Goal: Contribute content: Add original content to the website for others to see

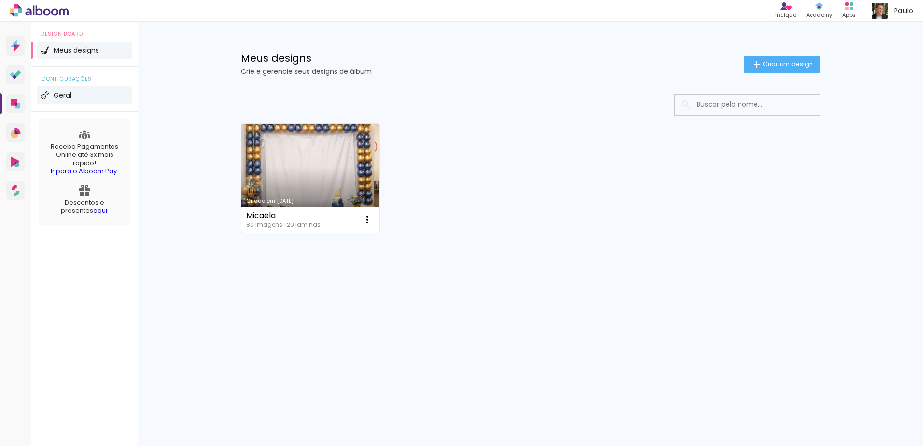
click at [63, 95] on span "Geral" at bounding box center [63, 95] width 18 height 7
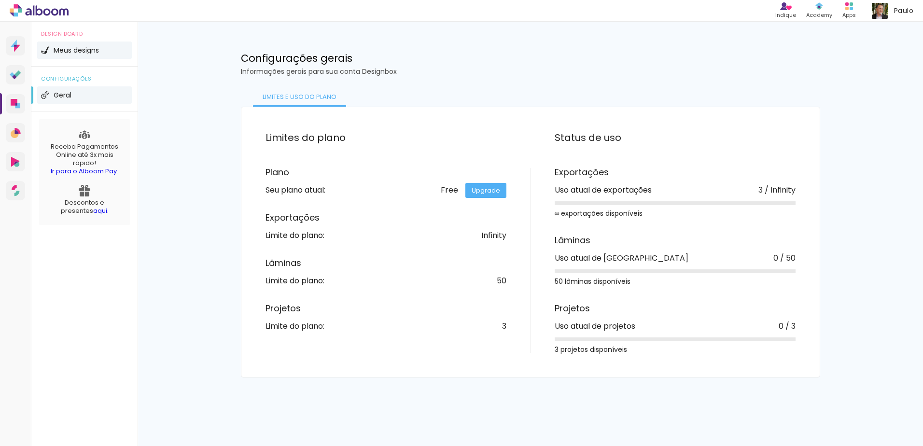
click at [68, 52] on span "Meus designs" at bounding box center [76, 50] width 45 height 7
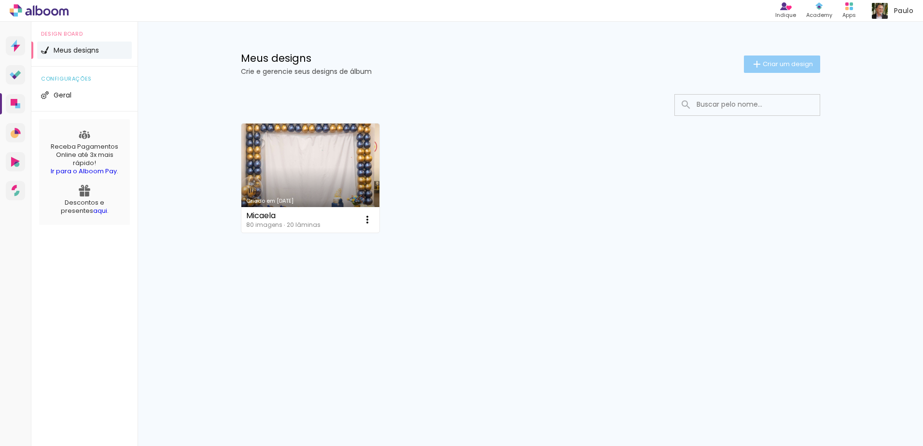
click at [771, 58] on paper-button "Criar um design" at bounding box center [782, 64] width 76 height 17
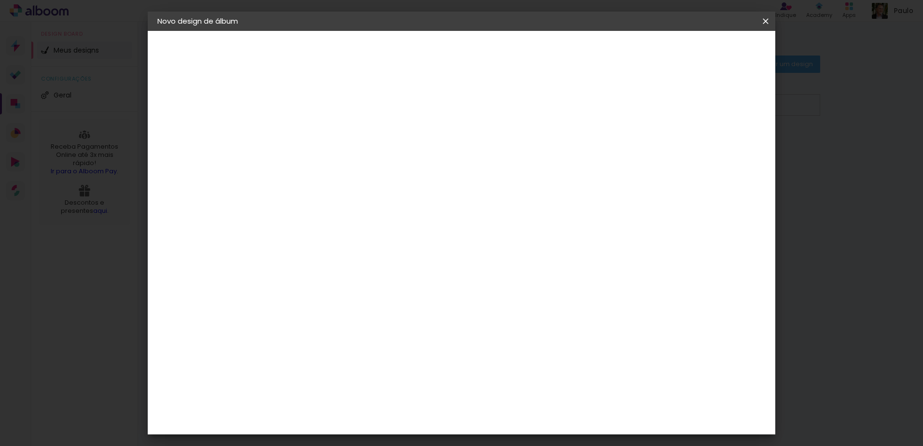
click at [315, 134] on input at bounding box center [315, 129] width 0 height 15
type input "[PERSON_NAME]"
type paper-input "[PERSON_NAME]"
click at [228, 60] on div "1. Informações Preenchendo título... Yasmin 2. Especificações Fornecedor Escolh…" at bounding box center [210, 45] width 125 height 29
click at [0, 0] on slot "Avançar" at bounding box center [0, 0] width 0 height 0
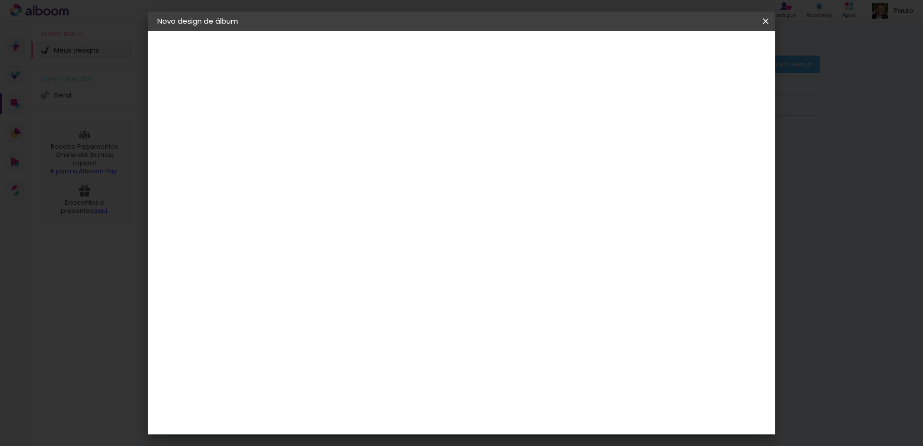
click at [0, 0] on slot "Tamanho Livre" at bounding box center [0, 0] width 0 height 0
click at [420, 146] on iron-icon at bounding box center [414, 147] width 12 height 12
click at [0, 0] on slot "Avançar" at bounding box center [0, 0] width 0 height 0
click at [423, 152] on span "30" at bounding box center [420, 151] width 16 height 14
click at [425, 152] on span "30" at bounding box center [420, 151] width 16 height 14
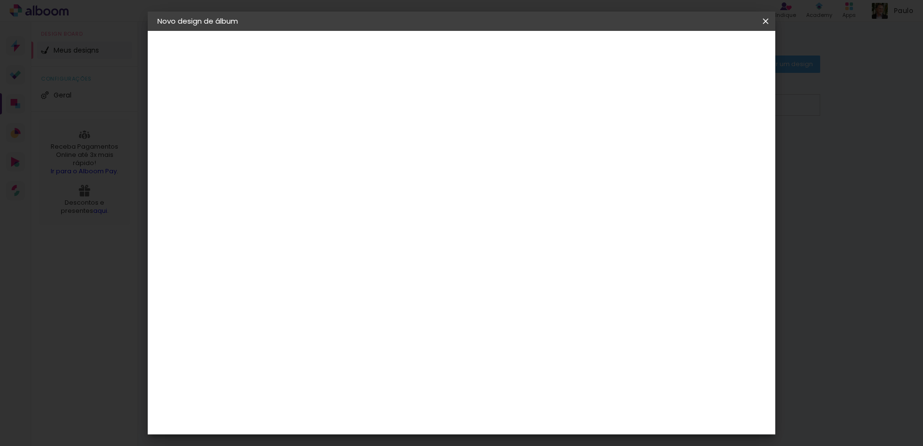
drag, startPoint x: 421, startPoint y: 152, endPoint x: 413, endPoint y: 152, distance: 7.7
click at [413, 152] on span "30" at bounding box center [420, 151] width 16 height 14
drag, startPoint x: 413, startPoint y: 152, endPoint x: 423, endPoint y: 152, distance: 9.7
click at [423, 152] on span "30" at bounding box center [420, 151] width 16 height 14
drag, startPoint x: 425, startPoint y: 152, endPoint x: 415, endPoint y: 152, distance: 10.1
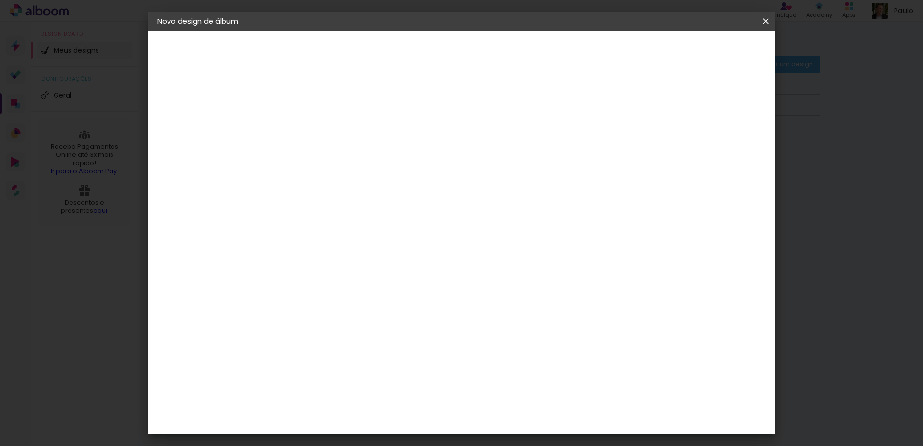
click at [415, 152] on span "30" at bounding box center [420, 151] width 16 height 14
click at [507, 160] on div "30 cm" at bounding box center [426, 151] width 190 height 24
click at [191, 97] on div "2. Especificações" at bounding box center [210, 99] width 106 height 12
click at [419, 150] on span "30" at bounding box center [420, 151] width 16 height 14
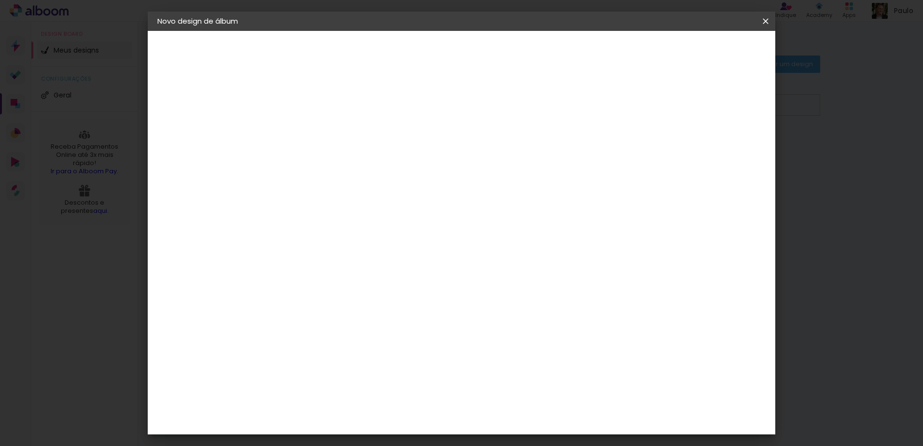
click at [522, 353] on input "60" at bounding box center [514, 354] width 25 height 14
click at [525, 354] on input "60" at bounding box center [514, 354] width 25 height 14
type input "61"
type paper-input "61"
click at [293, 274] on input "30" at bounding box center [284, 272] width 25 height 14
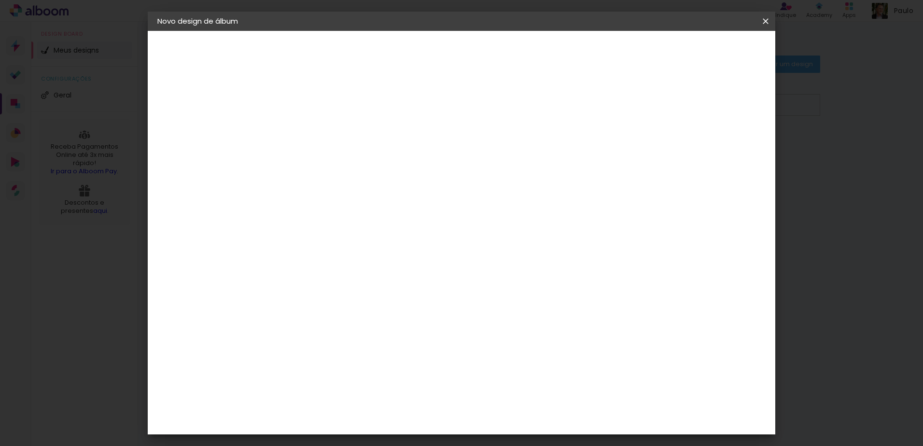
click at [295, 274] on input "30" at bounding box center [284, 272] width 25 height 14
type input "30,5"
type paper-input "30,5"
click at [718, 151] on div "30.5 cm cm cm mm A maioria das encadernadoras sugere 5mm de sangria." at bounding box center [501, 112] width 456 height 77
click at [705, 53] on span "Iniciar design" at bounding box center [683, 51] width 44 height 7
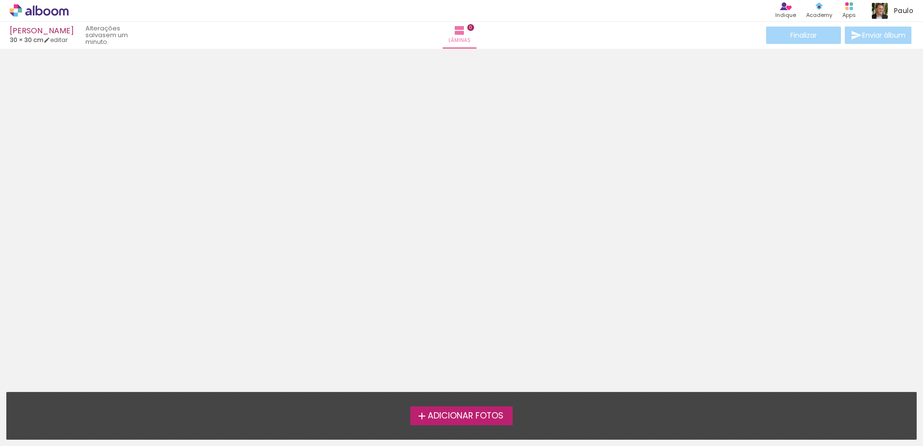
click at [462, 413] on span "Adicionar Fotos" at bounding box center [466, 416] width 76 height 9
click at [0, 0] on input "file" at bounding box center [0, 0] width 0 height 0
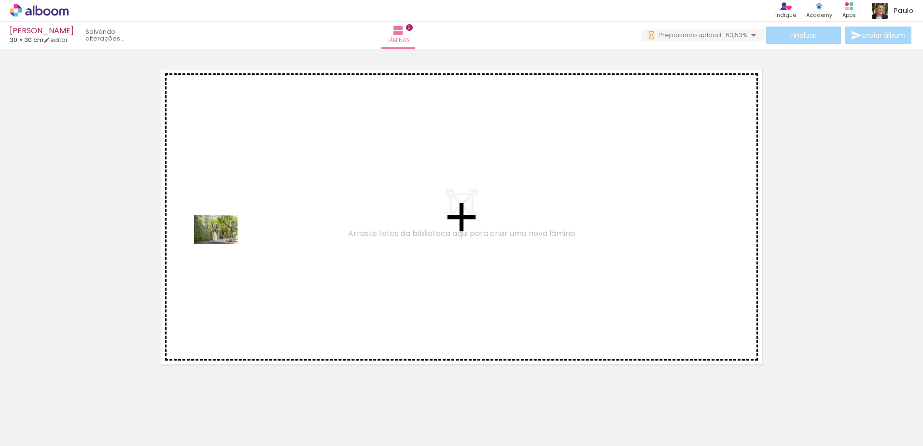
drag, startPoint x: 214, startPoint y: 418, endPoint x: 223, endPoint y: 243, distance: 175.9
click at [223, 243] on quentale-workspace at bounding box center [461, 223] width 923 height 446
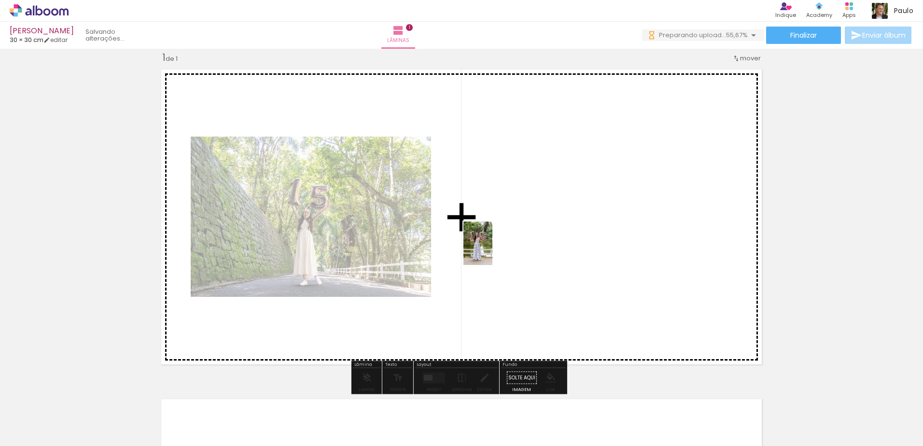
drag, startPoint x: 101, startPoint y: 423, endPoint x: 492, endPoint y: 251, distance: 427.4
click at [492, 251] on quentale-workspace at bounding box center [461, 223] width 923 height 446
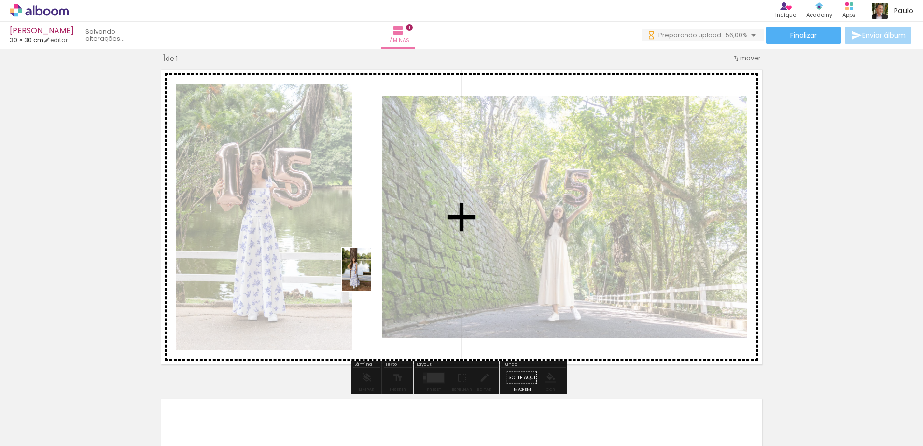
drag, startPoint x: 154, startPoint y: 420, endPoint x: 371, endPoint y: 277, distance: 260.1
click at [371, 277] on quentale-workspace at bounding box center [461, 223] width 923 height 446
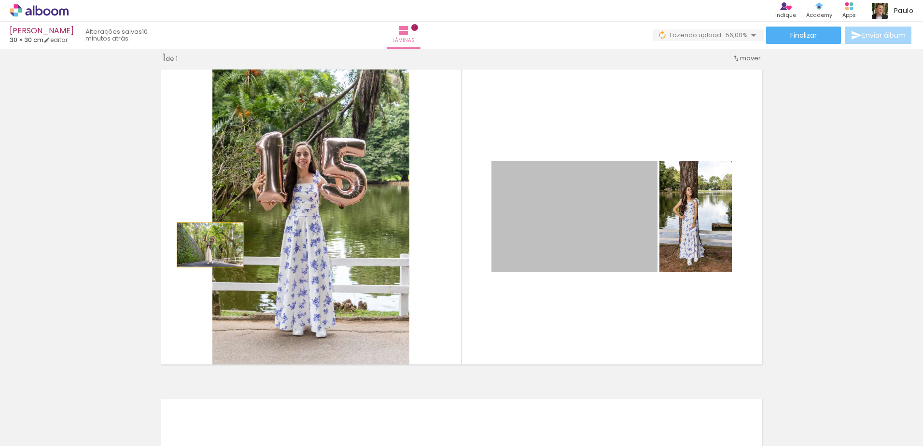
drag, startPoint x: 536, startPoint y: 244, endPoint x: 207, endPoint y: 245, distance: 329.2
click at [207, 245] on quentale-layouter at bounding box center [461, 217] width 611 height 306
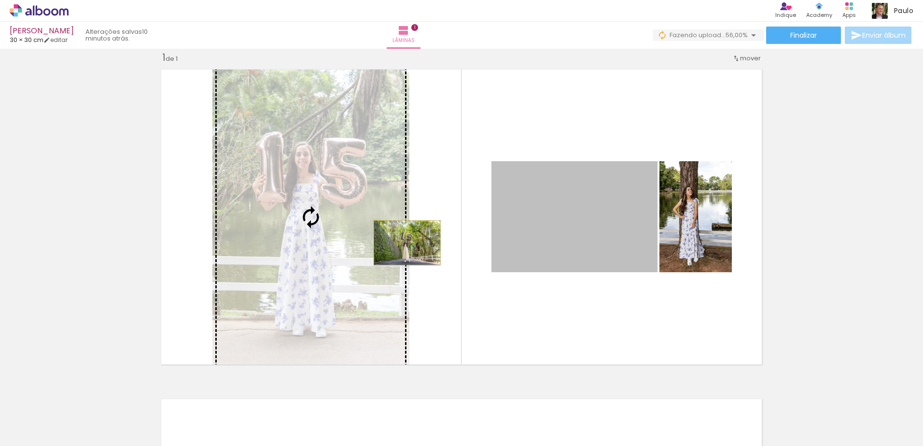
drag, startPoint x: 526, startPoint y: 225, endPoint x: 404, endPoint y: 243, distance: 123.3
click at [0, 0] on slot at bounding box center [0, 0] width 0 height 0
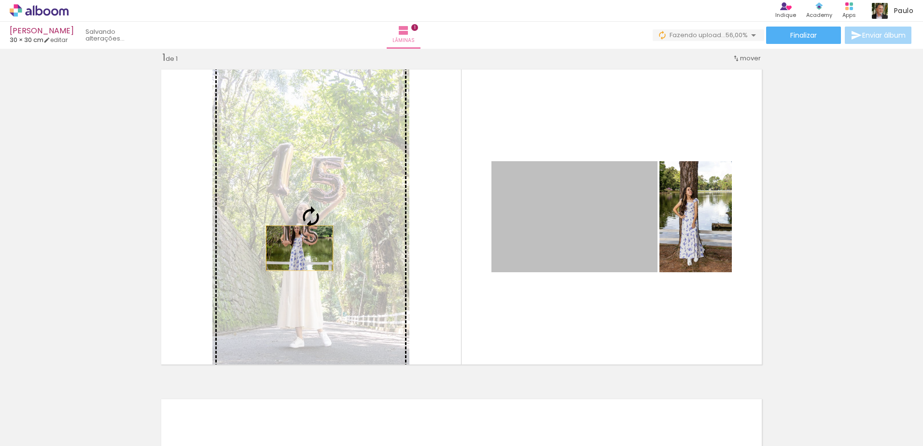
drag, startPoint x: 572, startPoint y: 248, endPoint x: 296, endPoint y: 248, distance: 276.6
click at [0, 0] on slot at bounding box center [0, 0] width 0 height 0
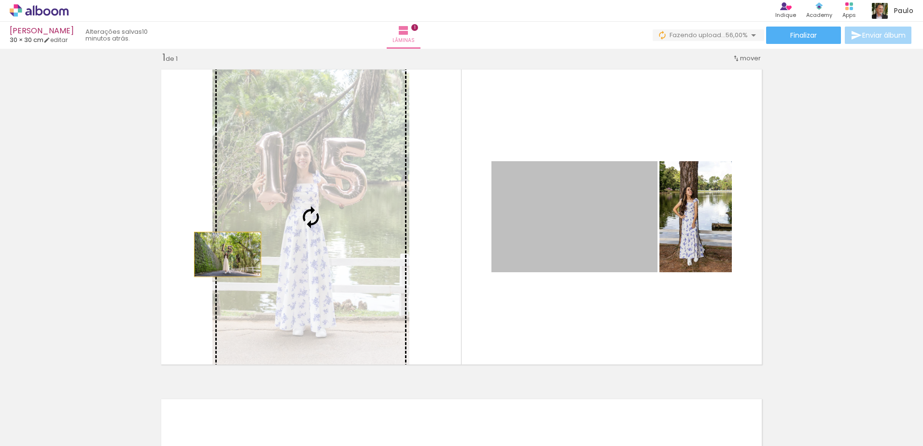
drag, startPoint x: 560, startPoint y: 251, endPoint x: 224, endPoint y: 254, distance: 336.0
click at [0, 0] on slot at bounding box center [0, 0] width 0 height 0
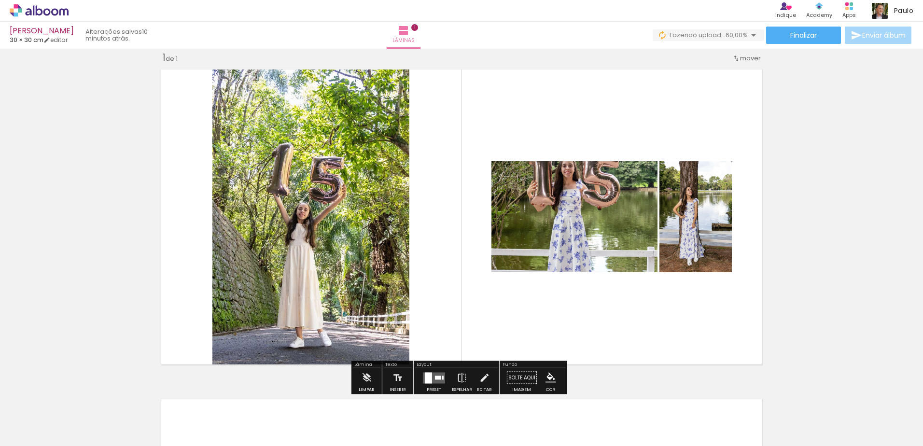
click at [435, 376] on div at bounding box center [438, 378] width 6 height 4
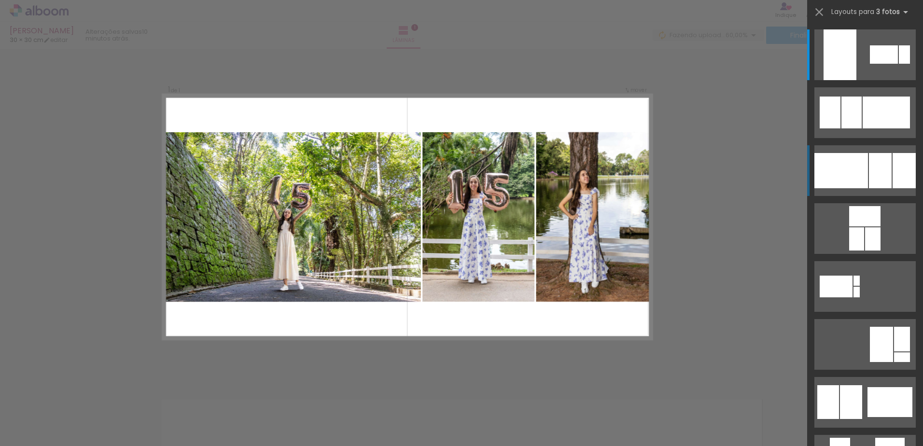
click at [843, 169] on div at bounding box center [841, 170] width 54 height 35
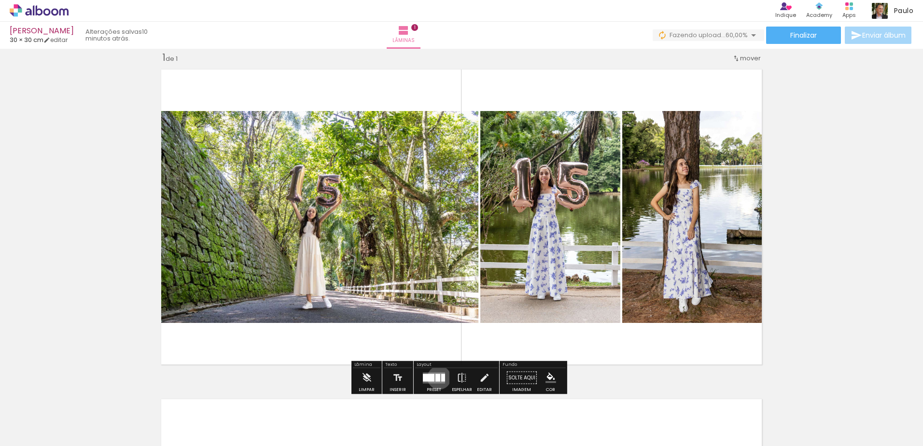
click at [437, 377] on div at bounding box center [437, 378] width 5 height 8
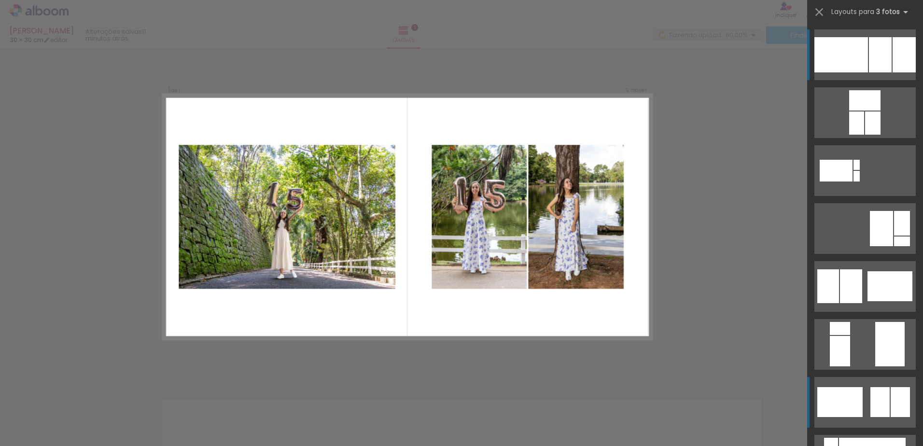
click at [846, 400] on div at bounding box center [839, 402] width 45 height 30
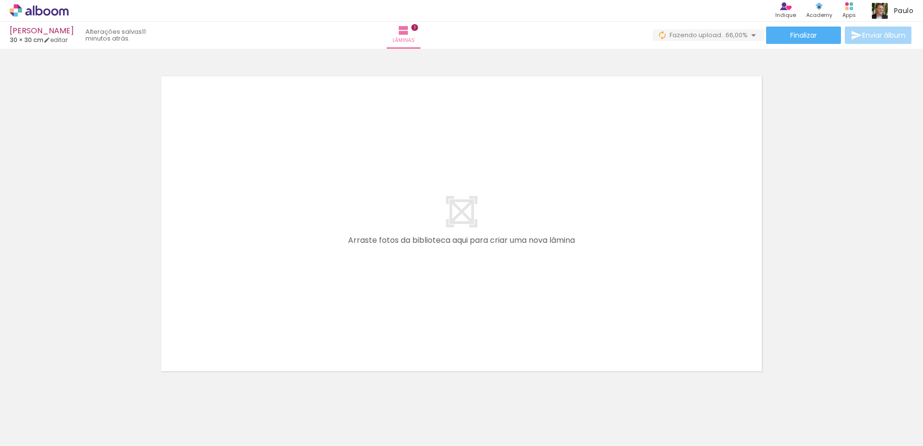
scroll to position [341, 0]
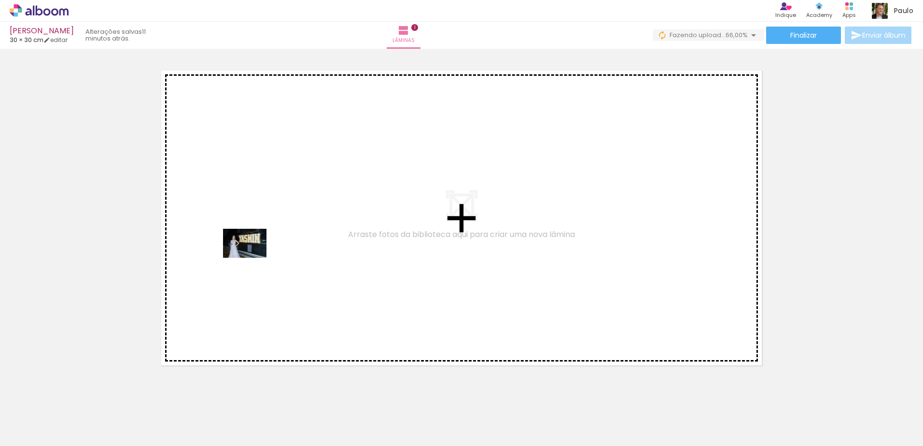
drag, startPoint x: 267, startPoint y: 416, endPoint x: 252, endPoint y: 258, distance: 158.6
click at [252, 258] on quentale-workspace at bounding box center [461, 223] width 923 height 446
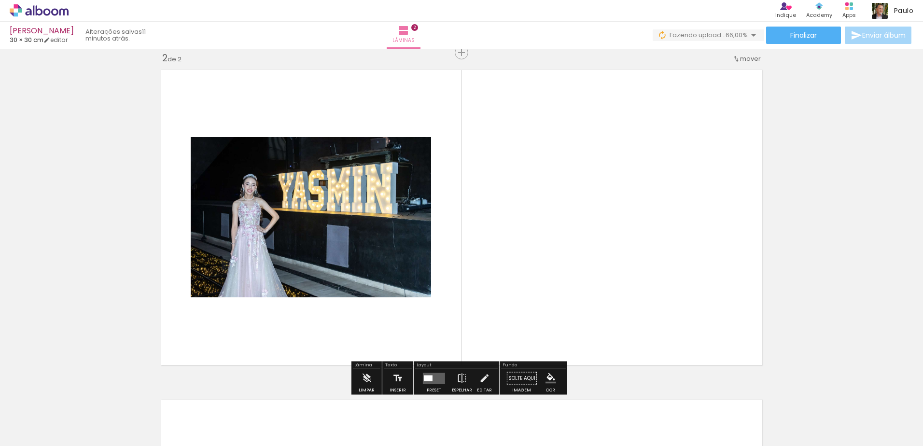
scroll to position [342, 0]
click at [439, 380] on quentale-layouter at bounding box center [434, 377] width 22 height 11
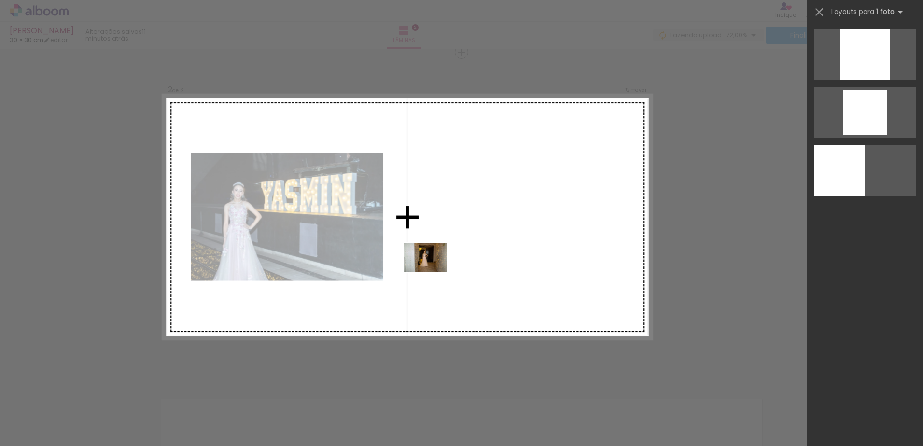
scroll to position [0, 0]
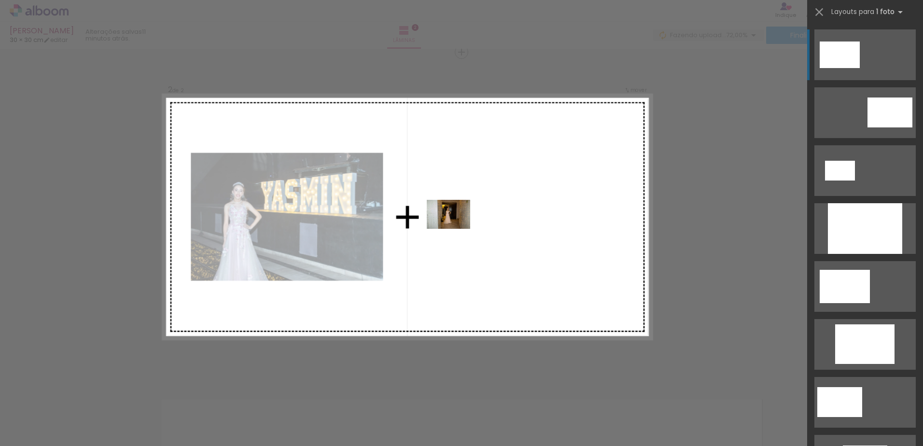
drag, startPoint x: 314, startPoint y: 418, endPoint x: 456, endPoint y: 229, distance: 236.9
click at [456, 229] on quentale-workspace at bounding box center [461, 223] width 923 height 446
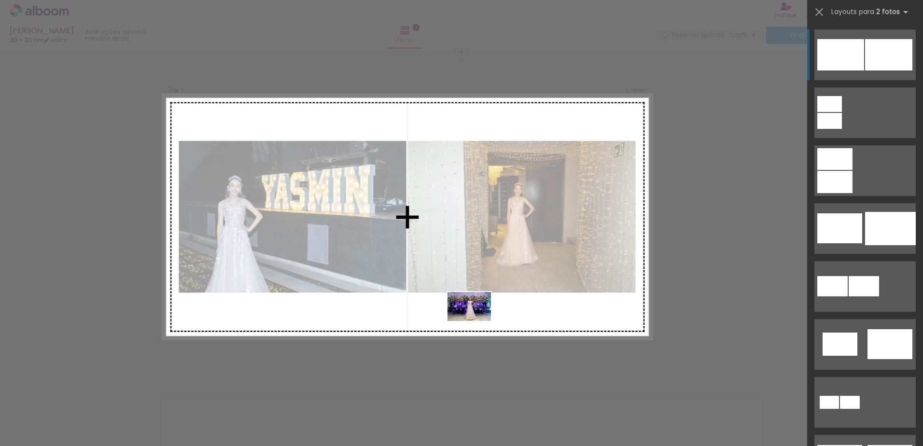
drag, startPoint x: 366, startPoint y: 420, endPoint x: 476, endPoint y: 321, distance: 148.0
click at [476, 321] on quentale-workspace at bounding box center [461, 223] width 923 height 446
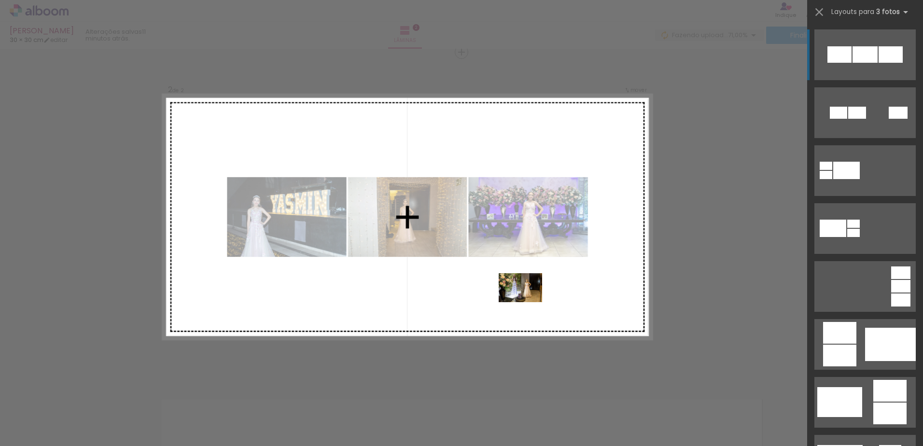
drag, startPoint x: 429, startPoint y: 418, endPoint x: 528, endPoint y: 302, distance: 152.4
click at [528, 302] on quentale-workspace at bounding box center [461, 223] width 923 height 446
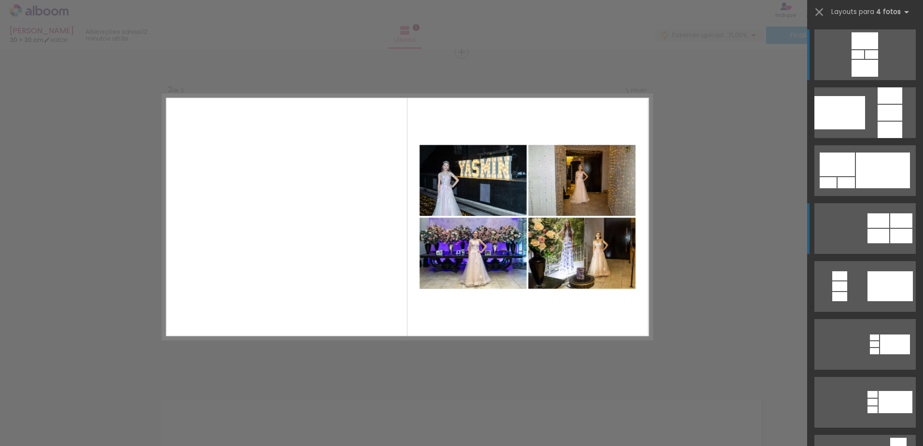
click at [869, 225] on div at bounding box center [878, 220] width 22 height 14
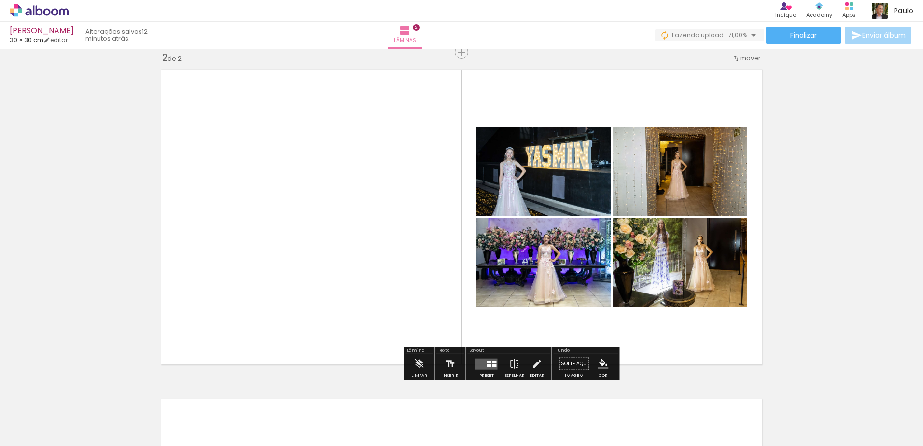
click at [487, 365] on div at bounding box center [489, 365] width 4 height 3
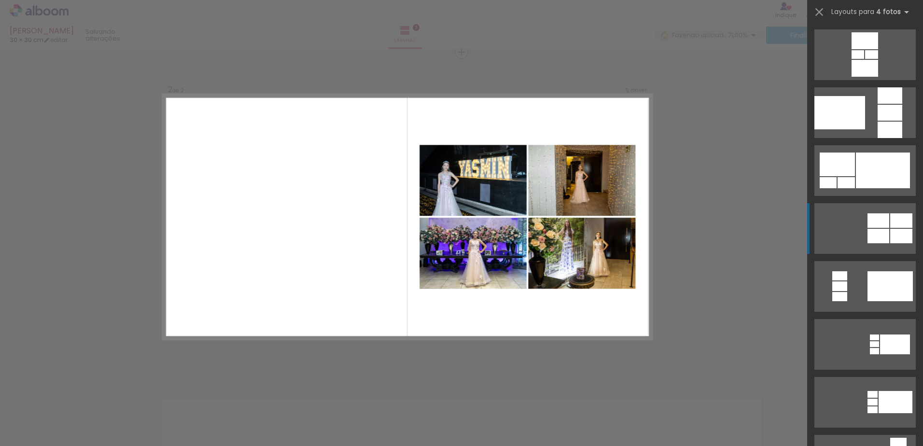
scroll to position [174, 0]
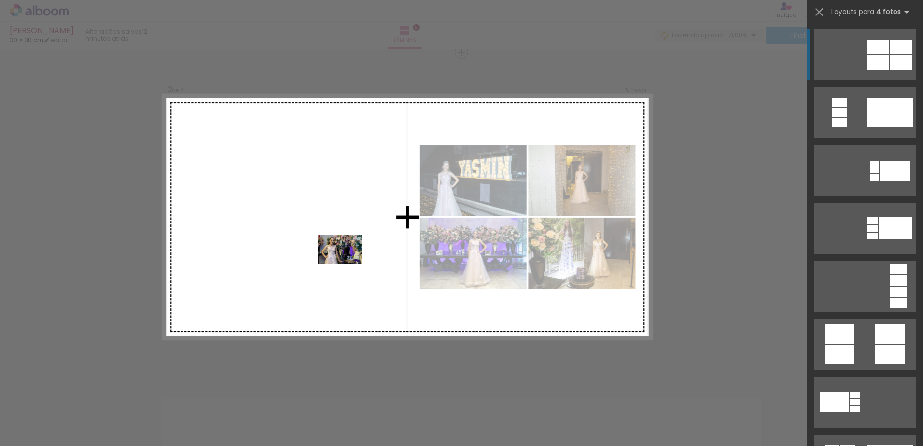
drag, startPoint x: 490, startPoint y: 410, endPoint x: 343, endPoint y: 261, distance: 209.9
click at [343, 261] on quentale-workspace at bounding box center [461, 223] width 923 height 446
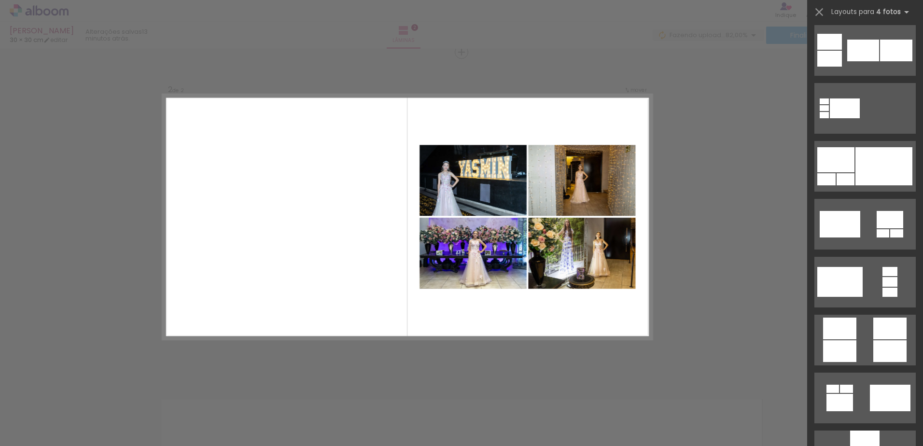
scroll to position [2695, 0]
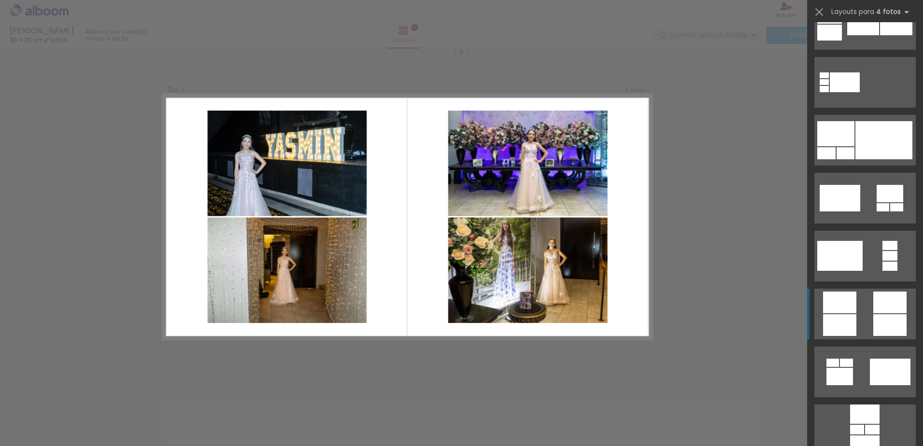
click at [888, 312] on div at bounding box center [889, 303] width 33 height 22
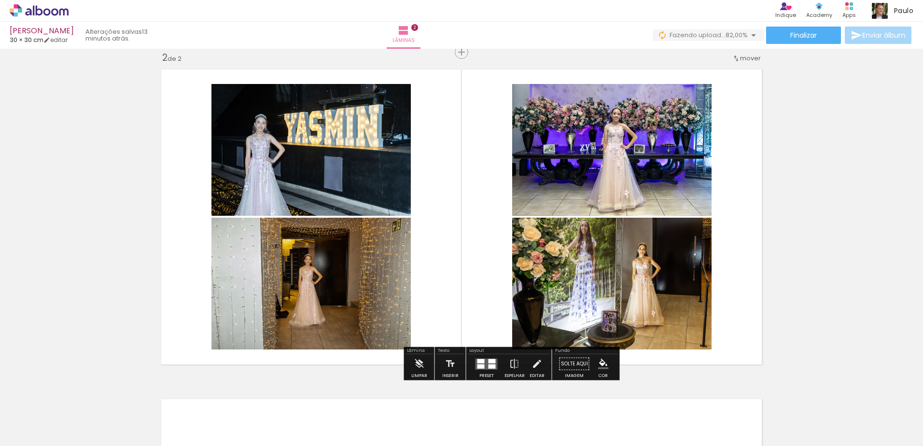
click at [487, 370] on div at bounding box center [486, 363] width 26 height 19
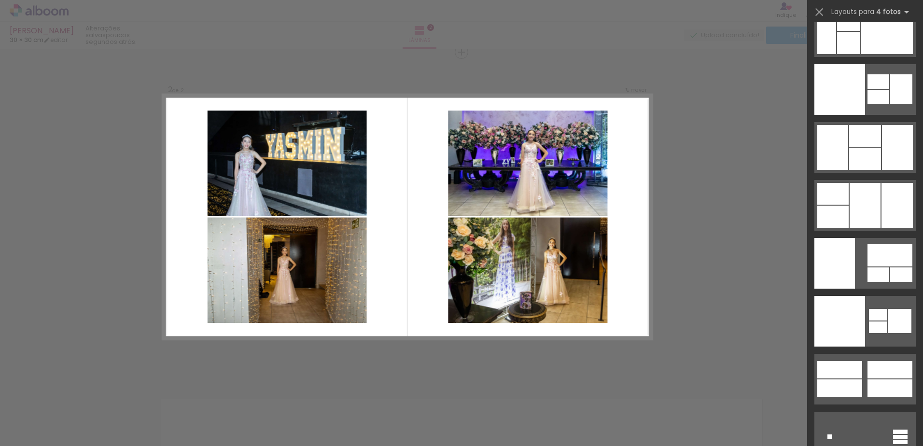
scroll to position [20376, 0]
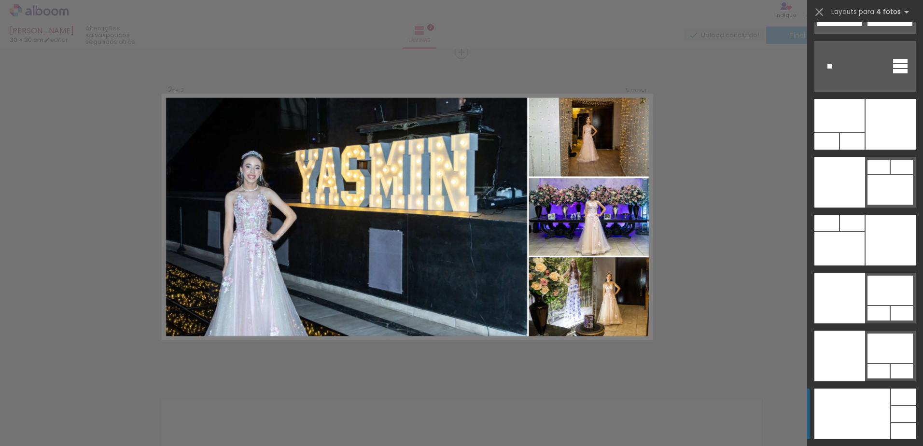
click at [877, 428] on div at bounding box center [852, 414] width 76 height 51
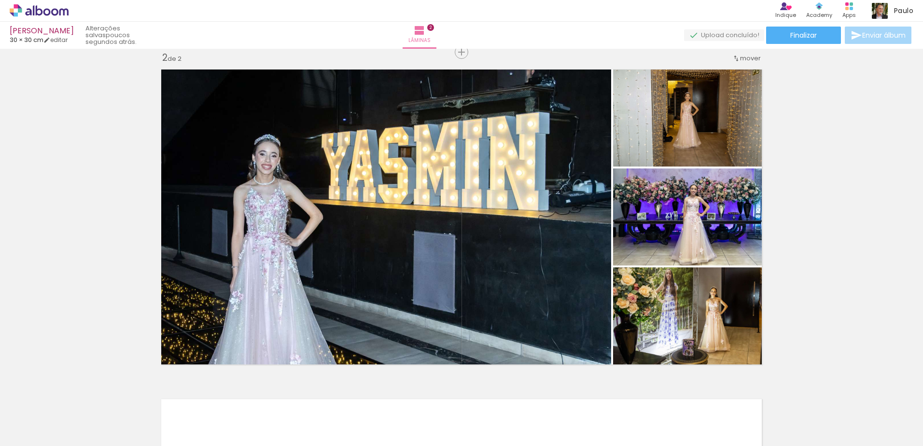
click at [818, 264] on div "Inserir lâmina 1 de 2 Inserir lâmina 2 de 2" at bounding box center [461, 204] width 923 height 989
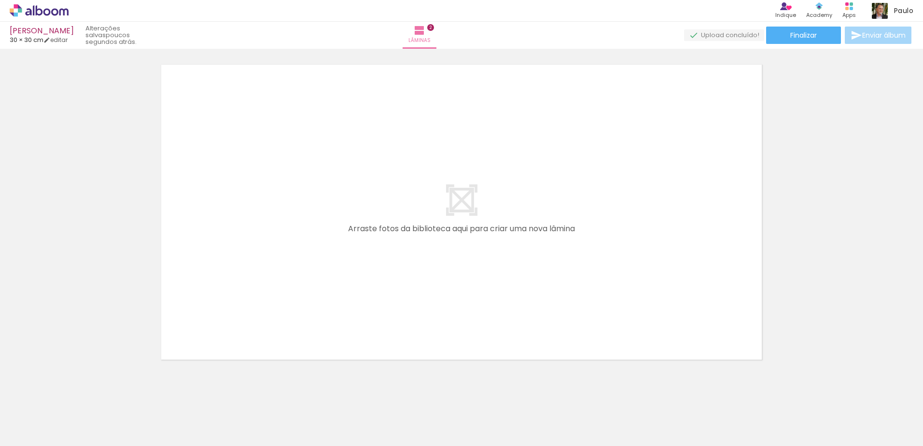
scroll to position [684, 0]
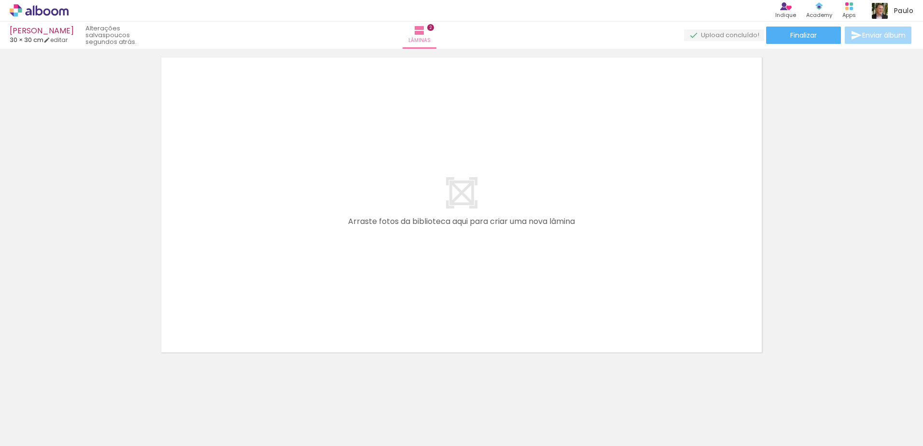
click at [496, 334] on quentale-layouter at bounding box center [461, 205] width 611 height 306
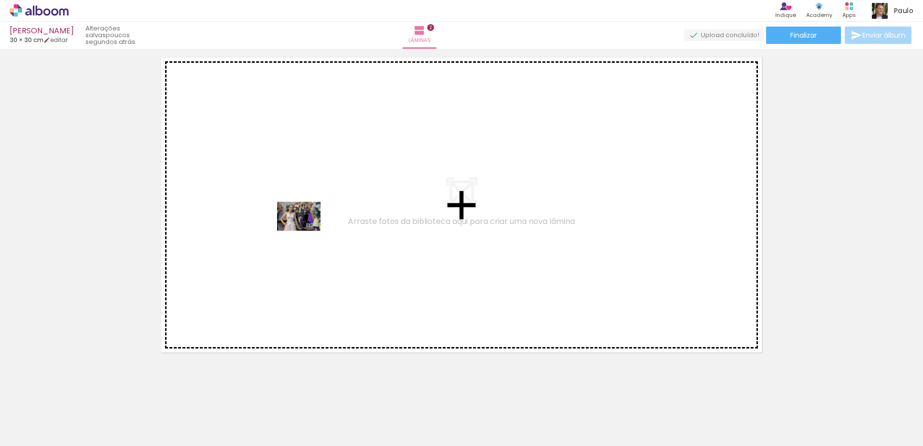
drag, startPoint x: 478, startPoint y: 416, endPoint x: 306, endPoint y: 231, distance: 253.1
click at [306, 231] on quentale-workspace at bounding box center [461, 223] width 923 height 446
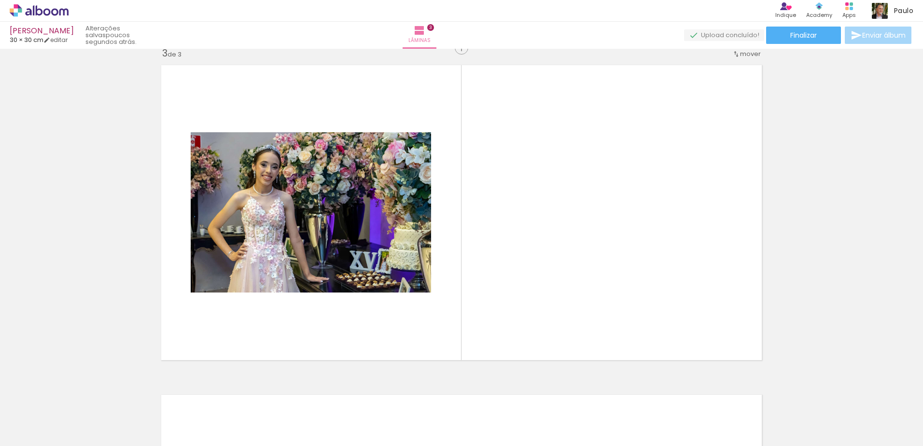
scroll to position [672, 0]
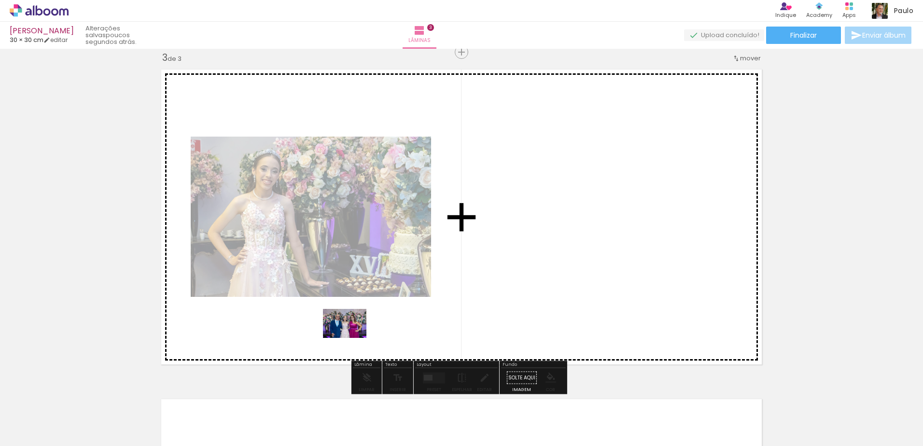
drag, startPoint x: 524, startPoint y: 412, endPoint x: 352, endPoint y: 338, distance: 187.7
click at [352, 338] on quentale-workspace at bounding box center [461, 223] width 923 height 446
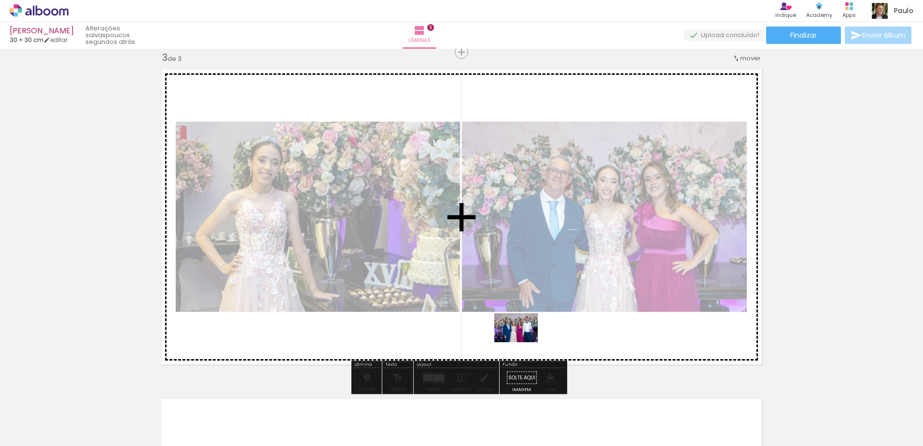
drag, startPoint x: 585, startPoint y: 423, endPoint x: 523, endPoint y: 342, distance: 101.6
click at [523, 342] on quentale-workspace at bounding box center [461, 223] width 923 height 446
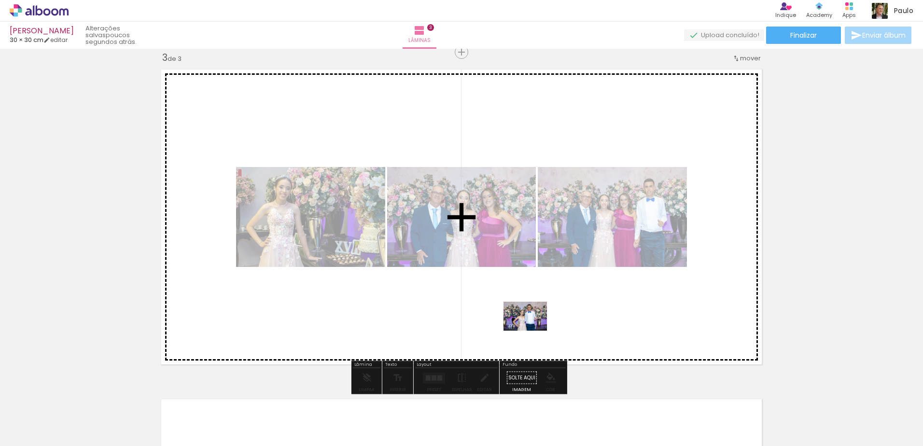
drag, startPoint x: 630, startPoint y: 418, endPoint x: 532, endPoint y: 331, distance: 130.9
click at [532, 331] on quentale-workspace at bounding box center [461, 223] width 923 height 446
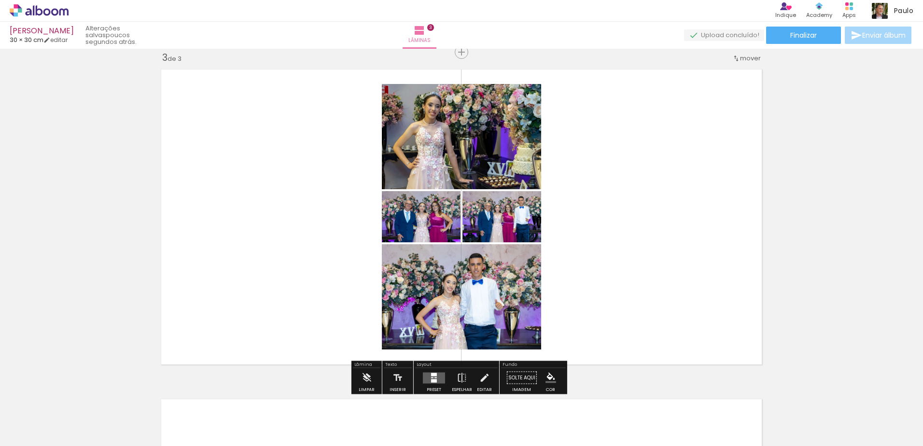
click at [437, 377] on quentale-layouter at bounding box center [434, 377] width 22 height 11
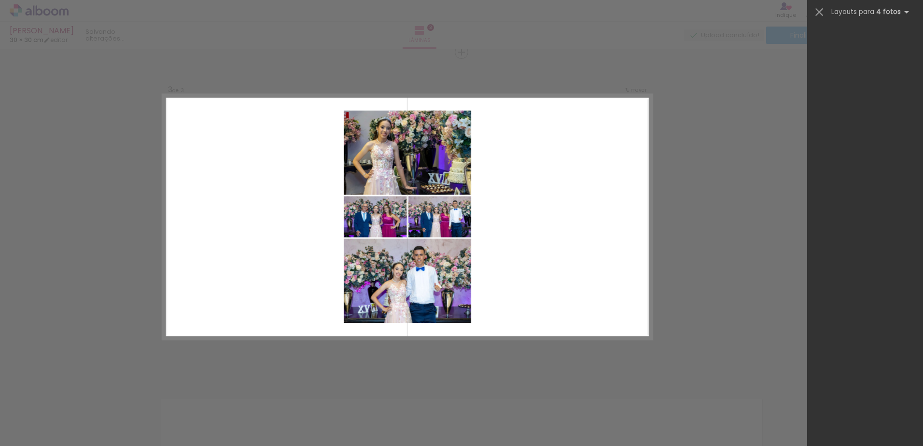
scroll to position [0, 0]
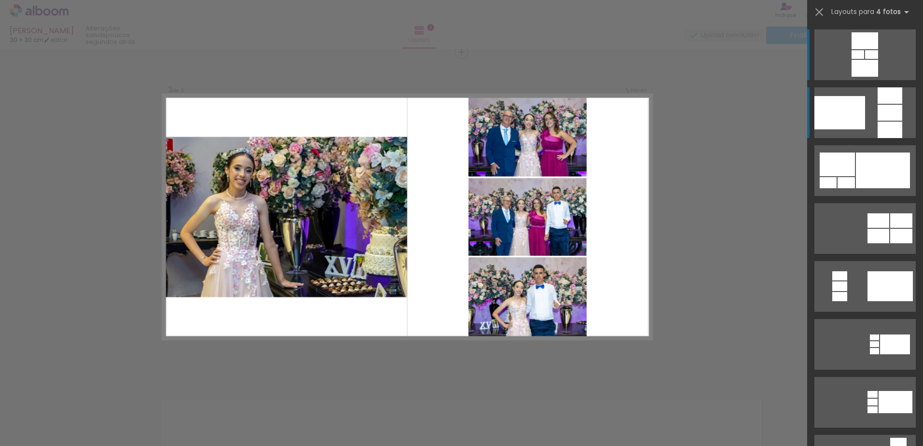
click at [890, 112] on div at bounding box center [889, 113] width 25 height 16
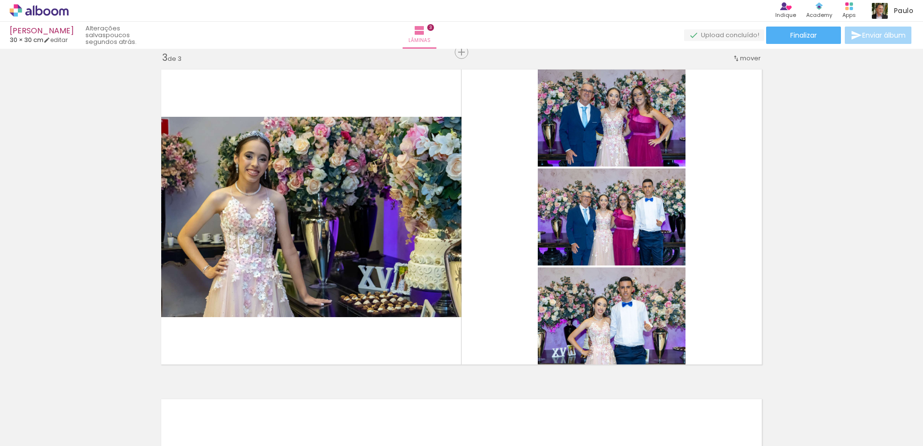
click at [800, 194] on div "Inserir lâmina 1 de 3 Inserir lâmina 2 de 3 Inserir lâmina 3 de 3" at bounding box center [461, 39] width 923 height 1319
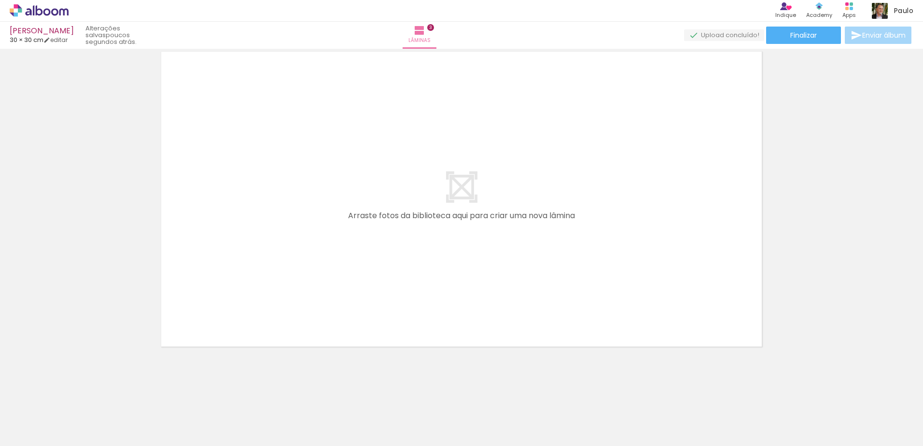
scroll to position [0, 337]
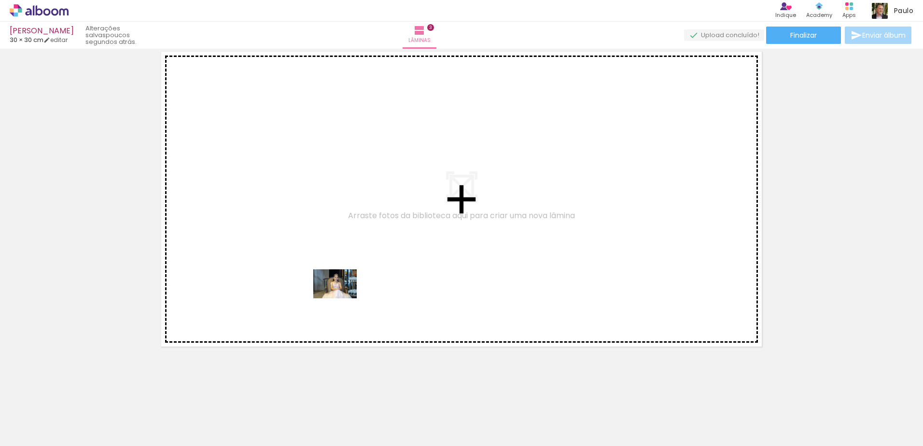
drag, startPoint x: 364, startPoint y: 417, endPoint x: 342, endPoint y: 298, distance: 120.8
click at [342, 298] on quentale-workspace at bounding box center [461, 223] width 923 height 446
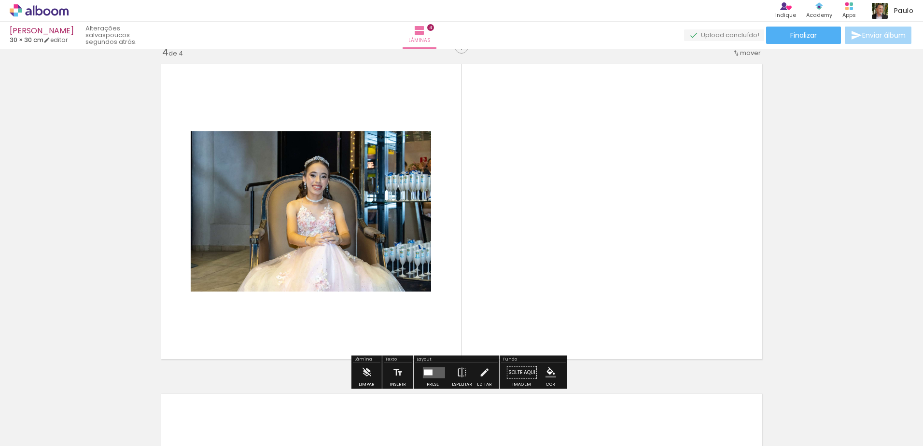
scroll to position [1002, 0]
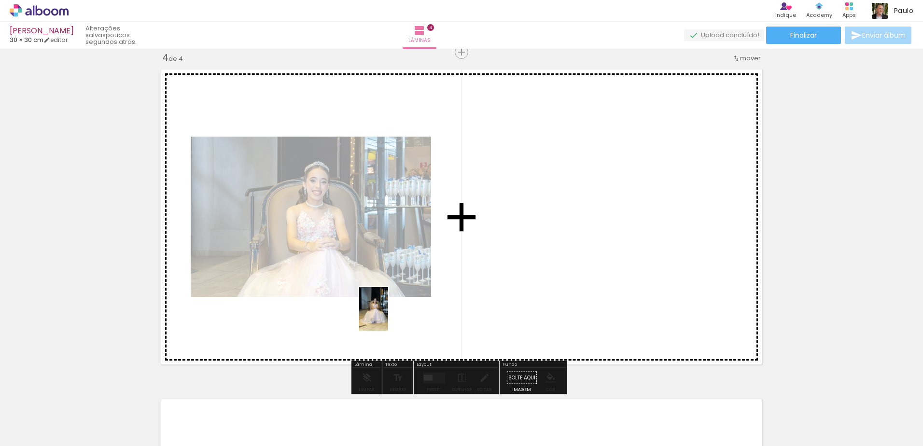
drag, startPoint x: 414, startPoint y: 424, endPoint x: 388, endPoint y: 316, distance: 111.2
click at [388, 316] on quentale-workspace at bounding box center [461, 223] width 923 height 446
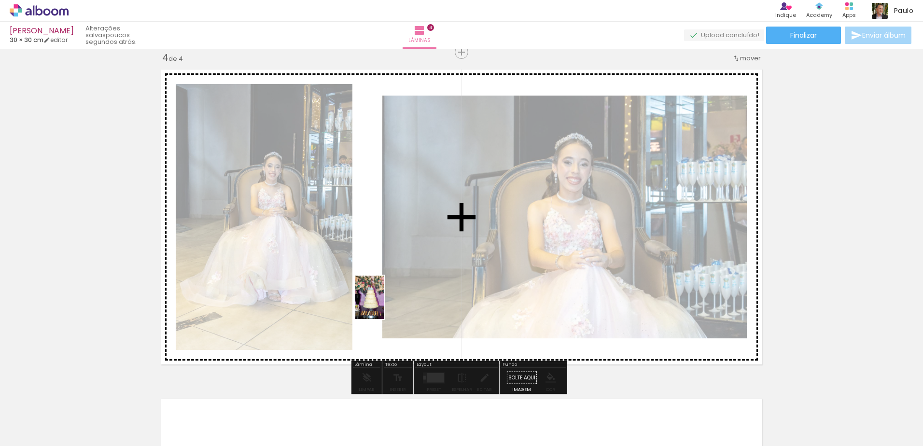
drag, startPoint x: 469, startPoint y: 424, endPoint x: 384, endPoint y: 305, distance: 146.4
click at [384, 305] on quentale-workspace at bounding box center [461, 223] width 923 height 446
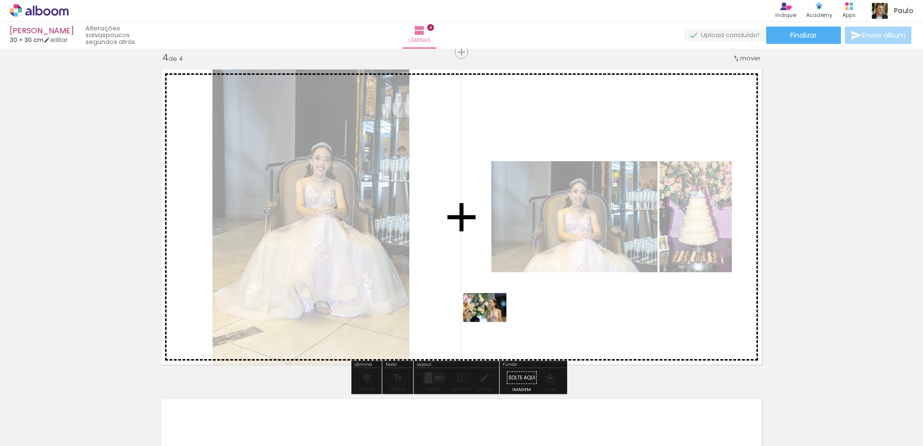
drag, startPoint x: 522, startPoint y: 418, endPoint x: 492, endPoint y: 322, distance: 101.2
click at [492, 322] on quentale-workspace at bounding box center [461, 223] width 923 height 446
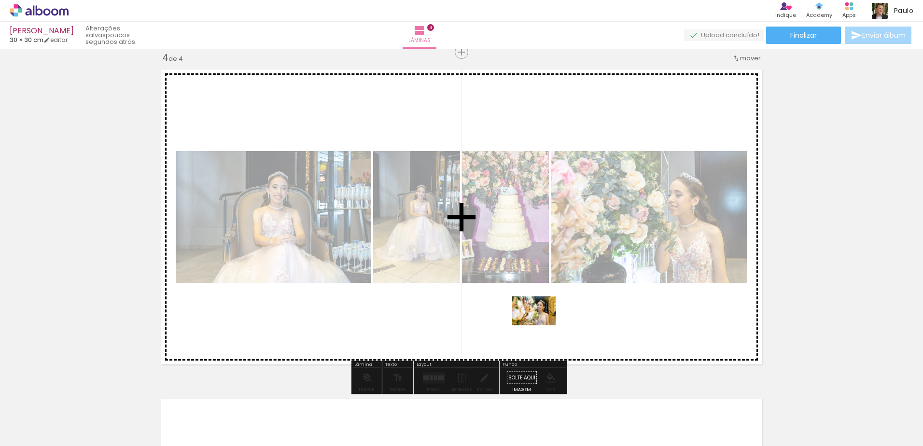
drag, startPoint x: 567, startPoint y: 418, endPoint x: 541, endPoint y: 325, distance: 96.6
click at [541, 325] on quentale-workspace at bounding box center [461, 223] width 923 height 446
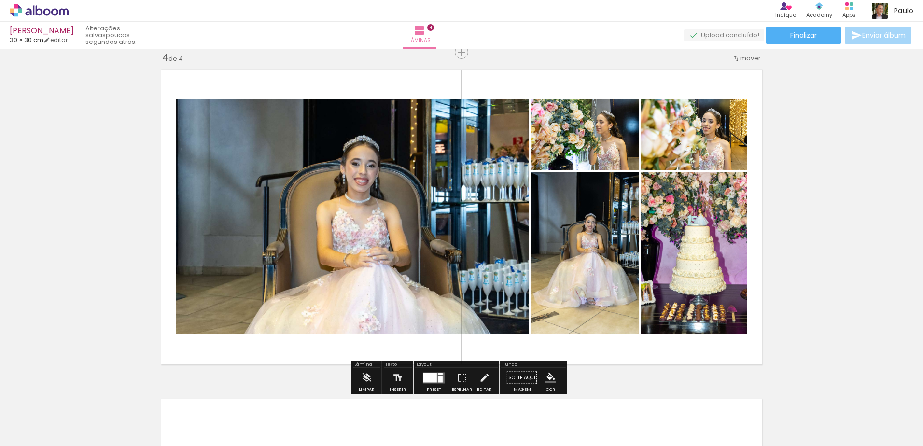
click at [439, 379] on div at bounding box center [440, 379] width 5 height 7
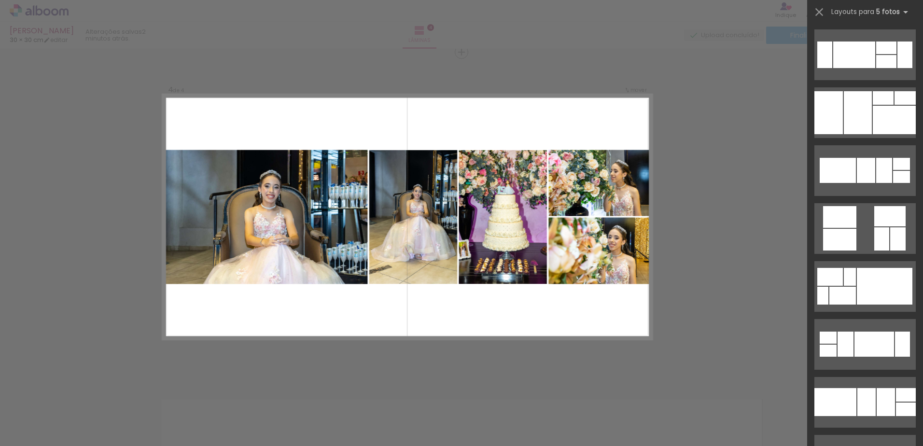
scroll to position [2224, 0]
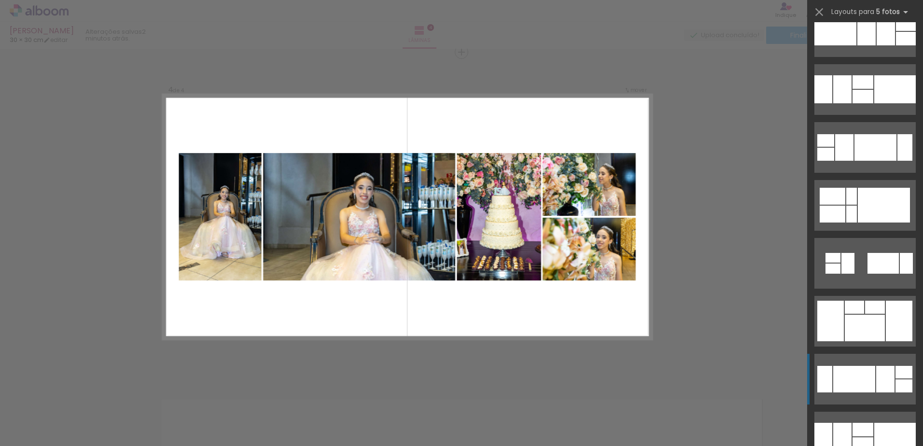
click at [854, 380] on div at bounding box center [854, 379] width 42 height 27
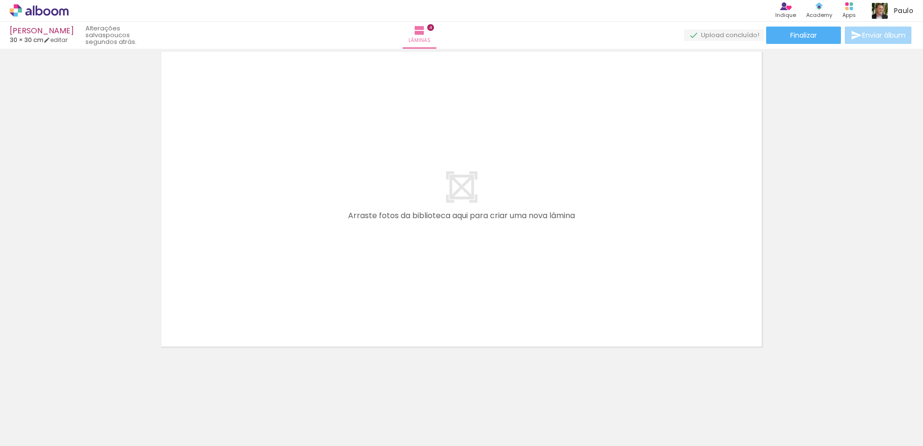
scroll to position [0, 668]
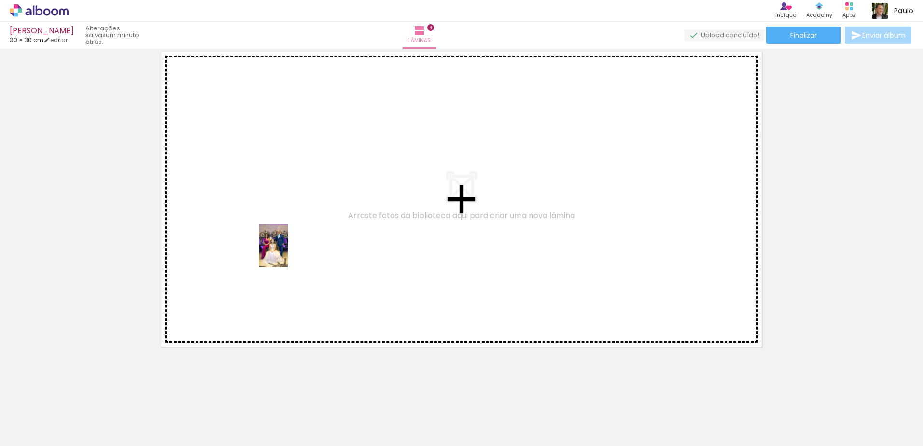
drag, startPoint x: 296, startPoint y: 416, endPoint x: 288, endPoint y: 245, distance: 171.1
click at [288, 245] on quentale-workspace at bounding box center [461, 223] width 923 height 446
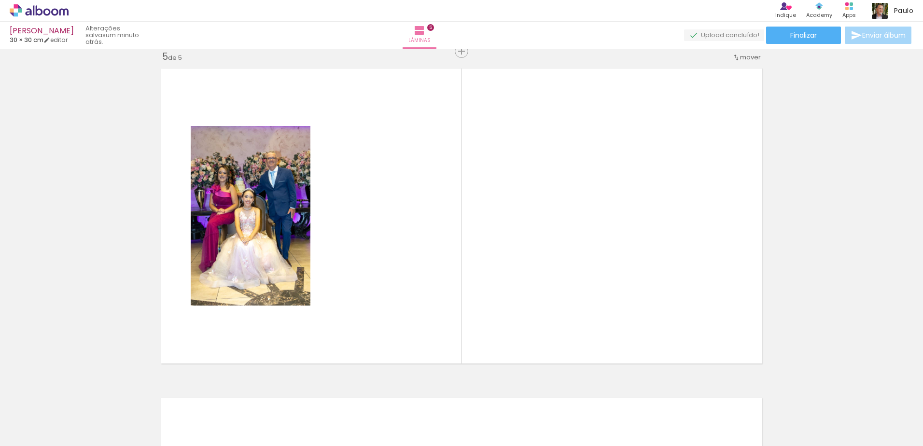
scroll to position [1331, 0]
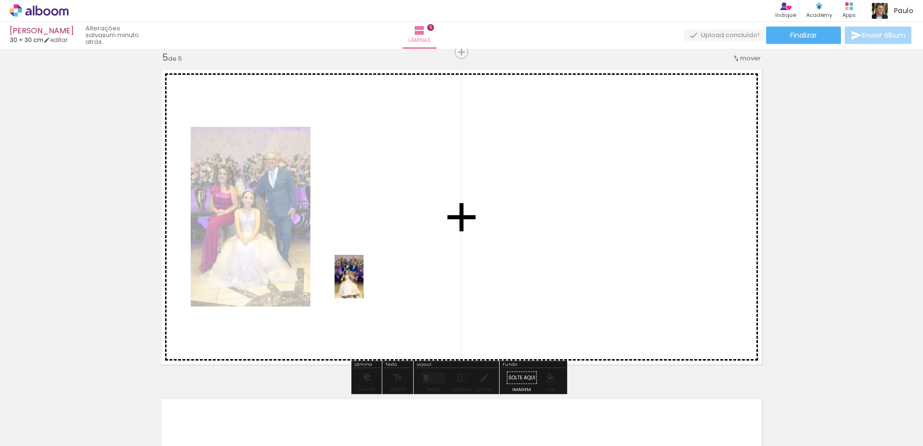
drag, startPoint x: 354, startPoint y: 364, endPoint x: 363, endPoint y: 284, distance: 80.7
click at [363, 284] on quentale-workspace at bounding box center [461, 223] width 923 height 446
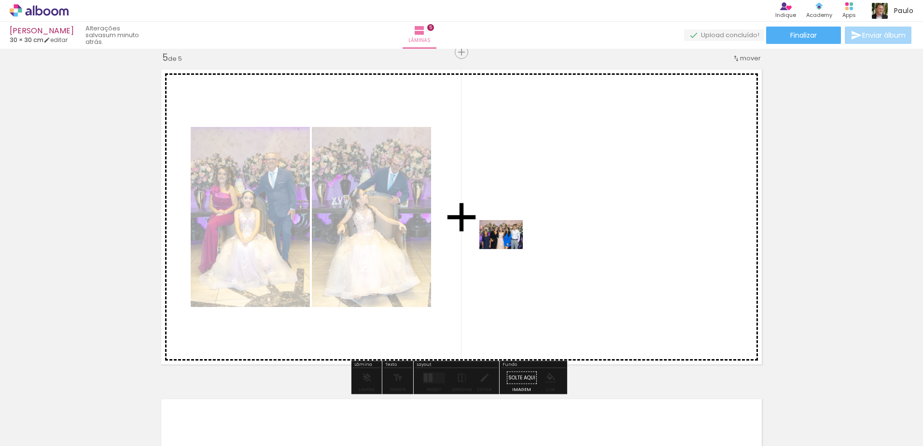
drag, startPoint x: 404, startPoint y: 420, endPoint x: 509, endPoint y: 249, distance: 200.7
click at [509, 249] on quentale-workspace at bounding box center [461, 223] width 923 height 446
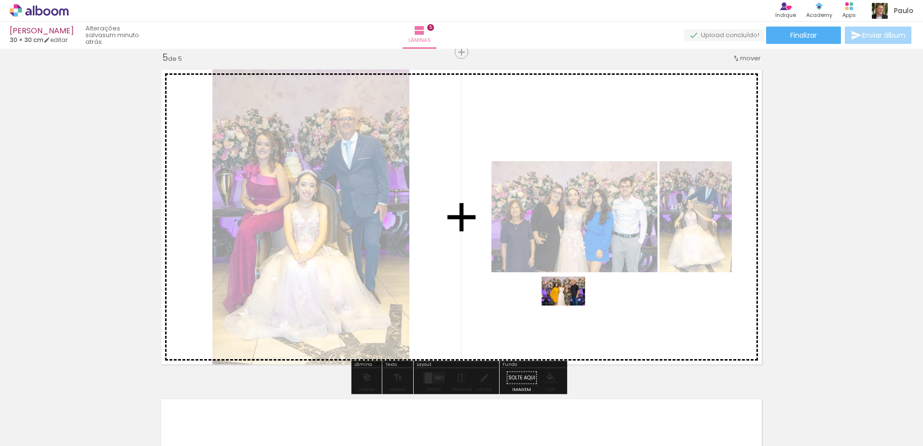
drag, startPoint x: 462, startPoint y: 421, endPoint x: 571, endPoint y: 306, distance: 158.8
click at [571, 306] on quentale-workspace at bounding box center [461, 223] width 923 height 446
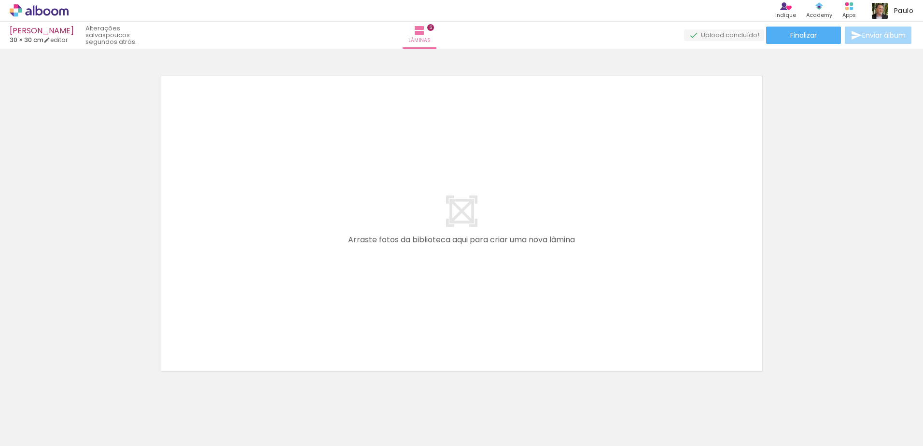
scroll to position [1660, 0]
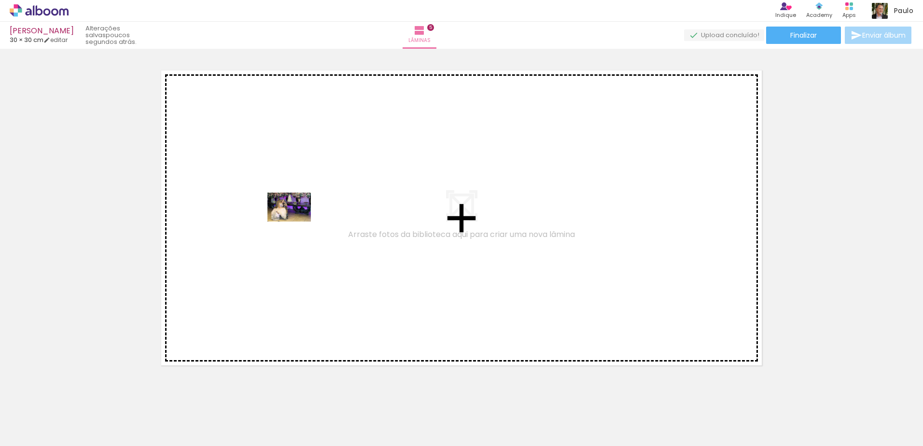
drag, startPoint x: 515, startPoint y: 418, endPoint x: 296, endPoint y: 222, distance: 293.9
click at [296, 222] on quentale-workspace at bounding box center [461, 223] width 923 height 446
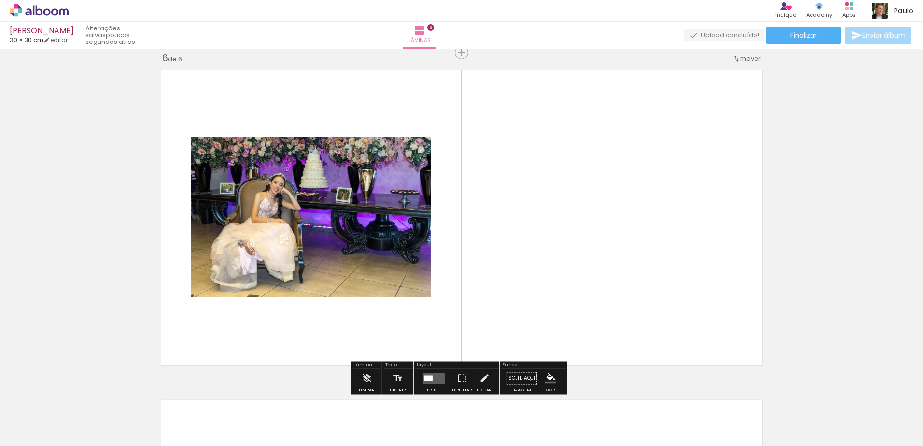
scroll to position [1661, 0]
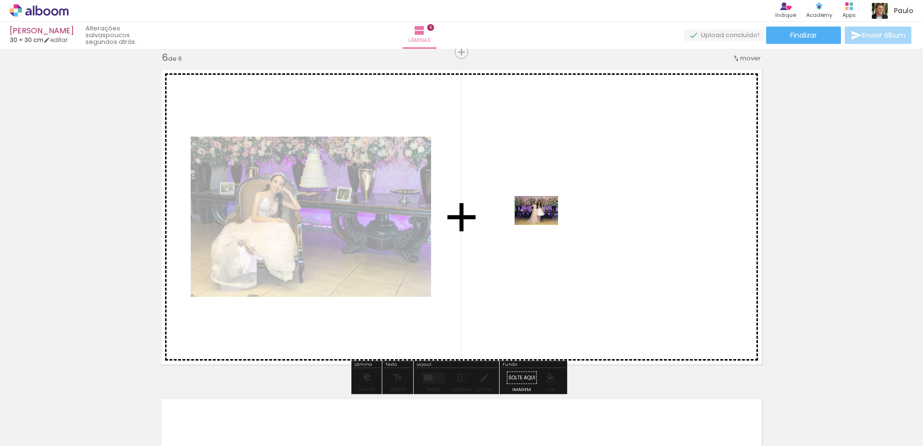
drag, startPoint x: 566, startPoint y: 421, endPoint x: 543, endPoint y: 225, distance: 197.2
click at [543, 225] on quentale-workspace at bounding box center [461, 223] width 923 height 446
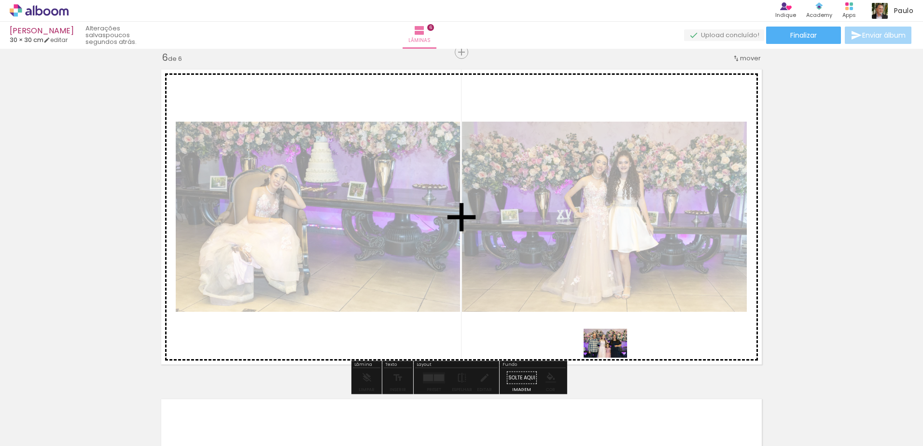
drag, startPoint x: 625, startPoint y: 427, endPoint x: 613, endPoint y: 358, distance: 70.5
click at [613, 358] on quentale-workspace at bounding box center [461, 223] width 923 height 446
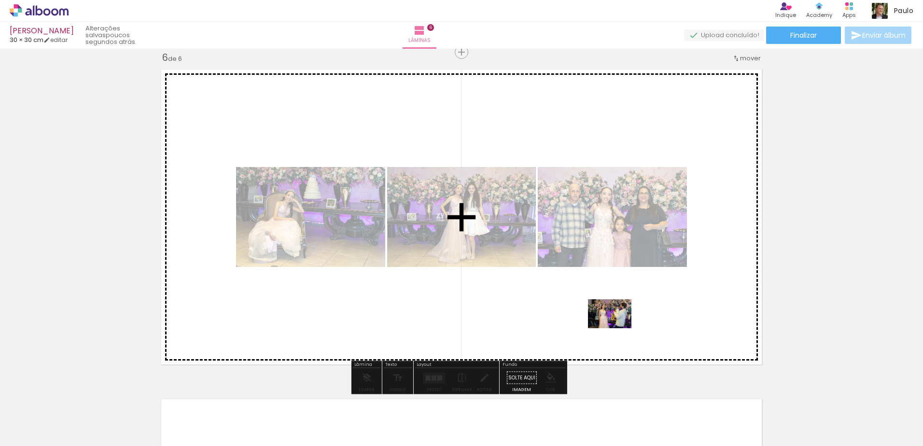
drag, startPoint x: 659, startPoint y: 426, endPoint x: 617, endPoint y: 328, distance: 106.3
click at [617, 328] on quentale-workspace at bounding box center [461, 223] width 923 height 446
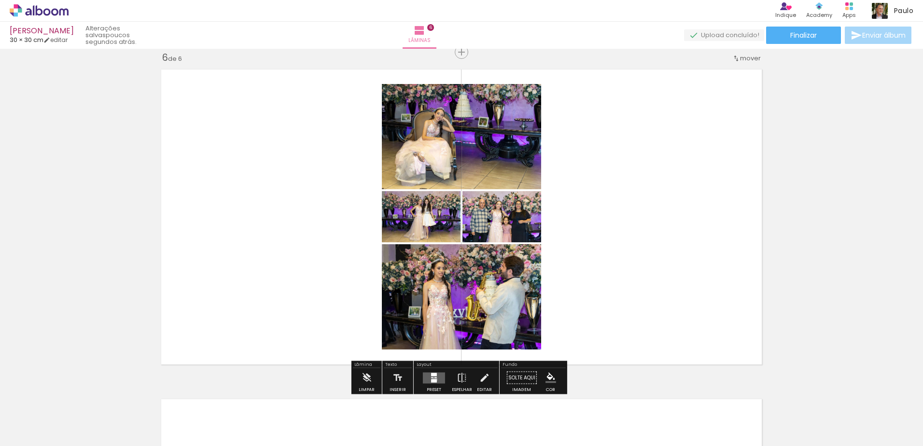
click at [432, 379] on div at bounding box center [434, 380] width 6 height 3
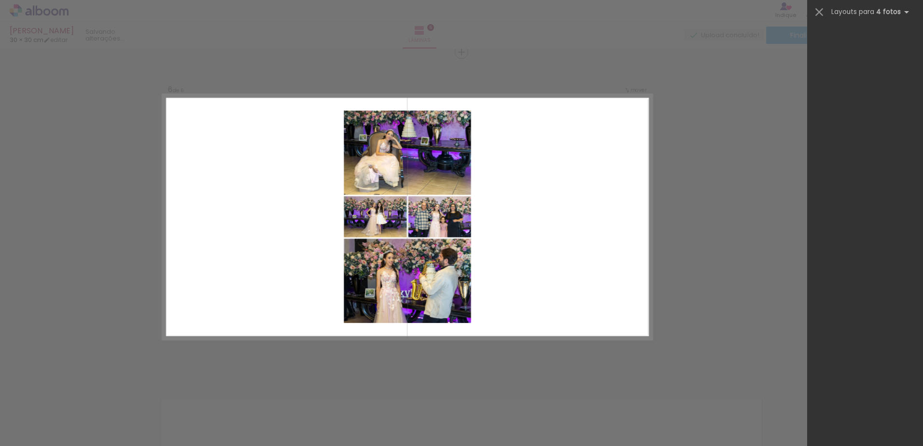
scroll to position [0, 0]
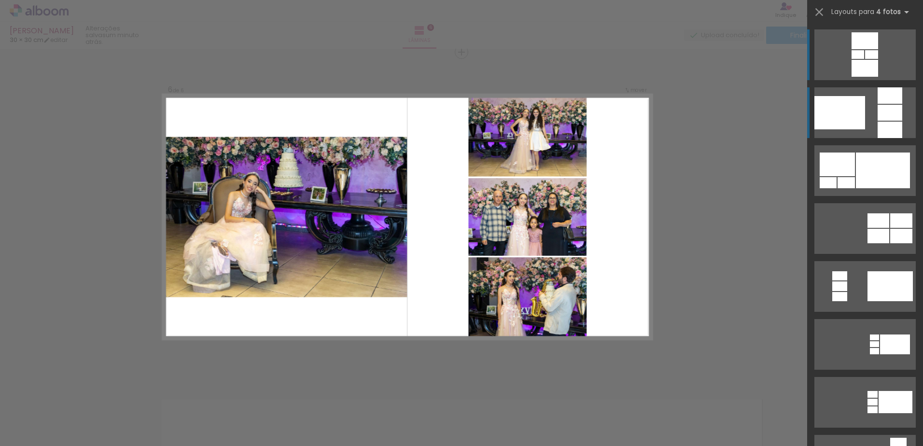
click at [886, 119] on div at bounding box center [889, 113] width 25 height 16
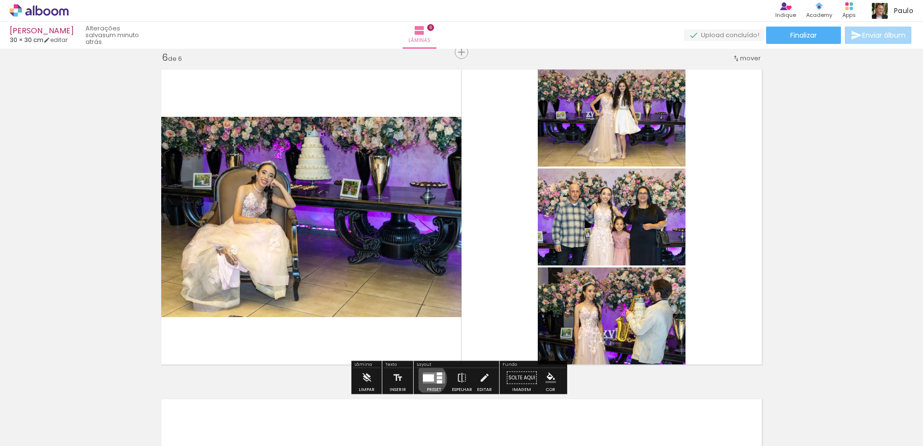
click at [429, 379] on div at bounding box center [428, 377] width 11 height 7
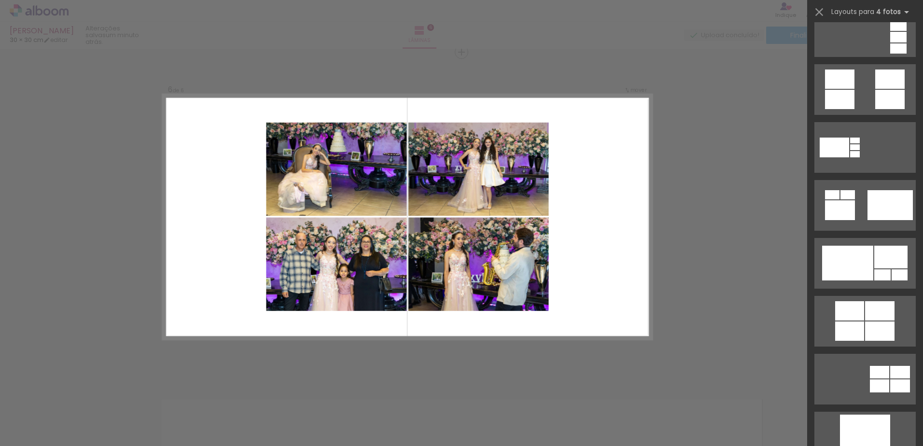
scroll to position [799, 0]
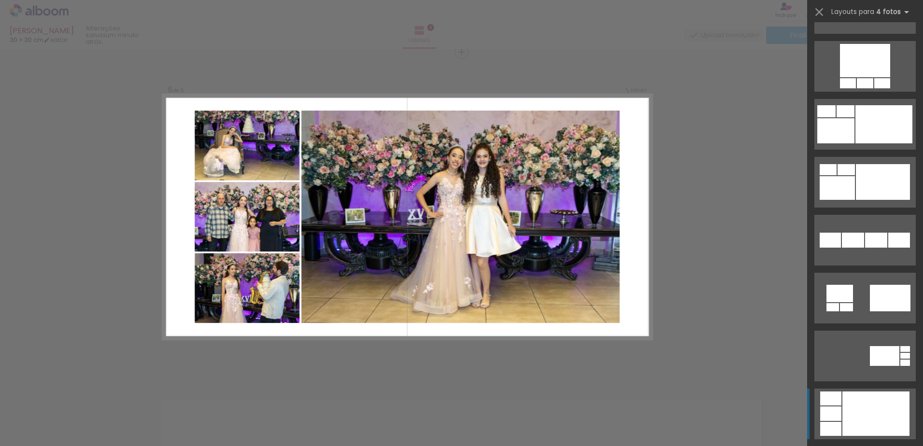
click at [872, 411] on div at bounding box center [875, 413] width 67 height 44
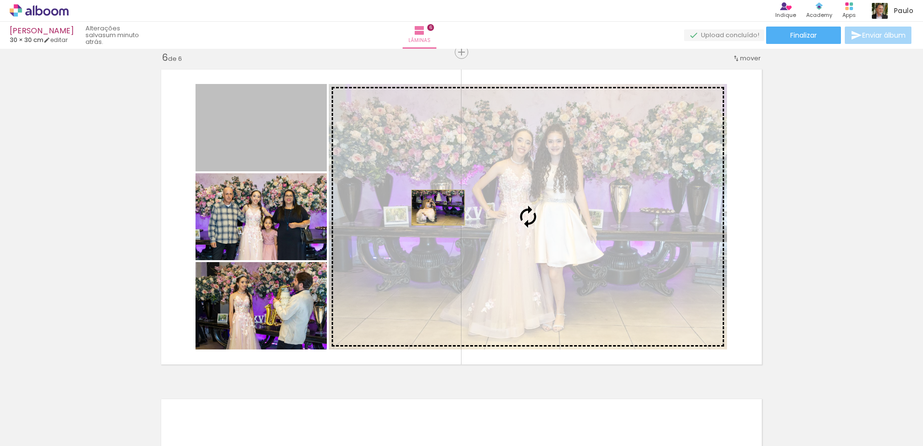
drag, startPoint x: 281, startPoint y: 146, endPoint x: 434, endPoint y: 208, distance: 165.3
click at [0, 0] on slot at bounding box center [0, 0] width 0 height 0
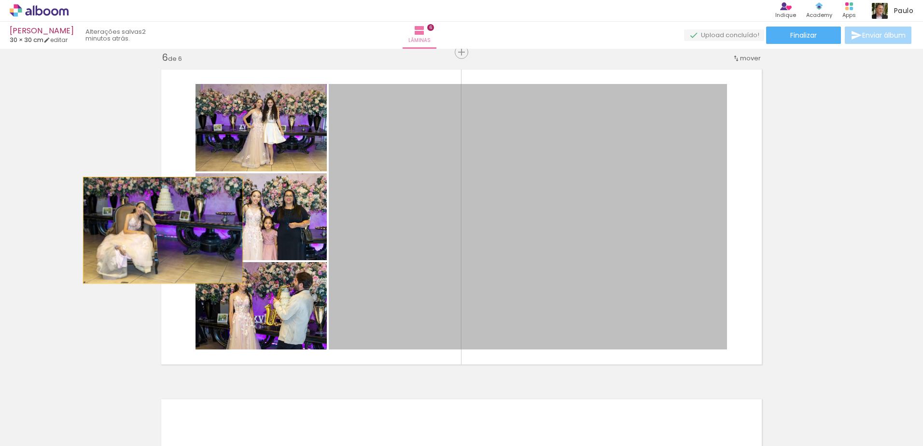
drag, startPoint x: 672, startPoint y: 280, endPoint x: 160, endPoint y: 230, distance: 515.0
click at [160, 230] on quentale-layouter at bounding box center [461, 217] width 611 height 306
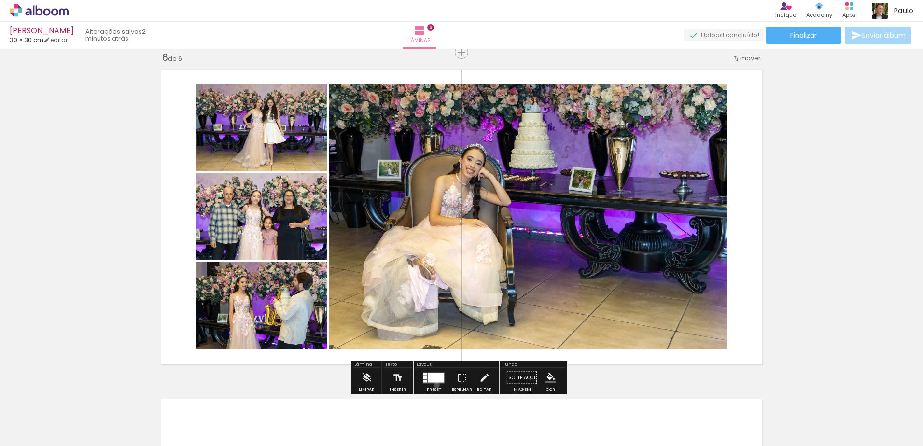
click at [434, 385] on div at bounding box center [434, 377] width 26 height 19
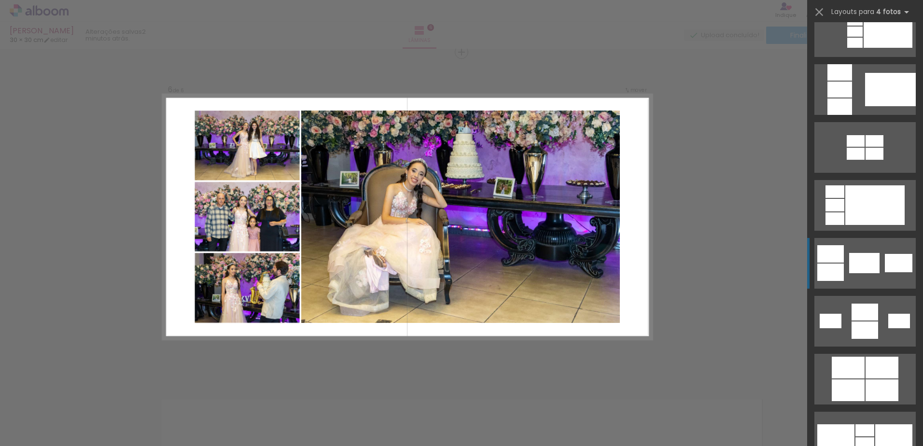
scroll to position [1842, 0]
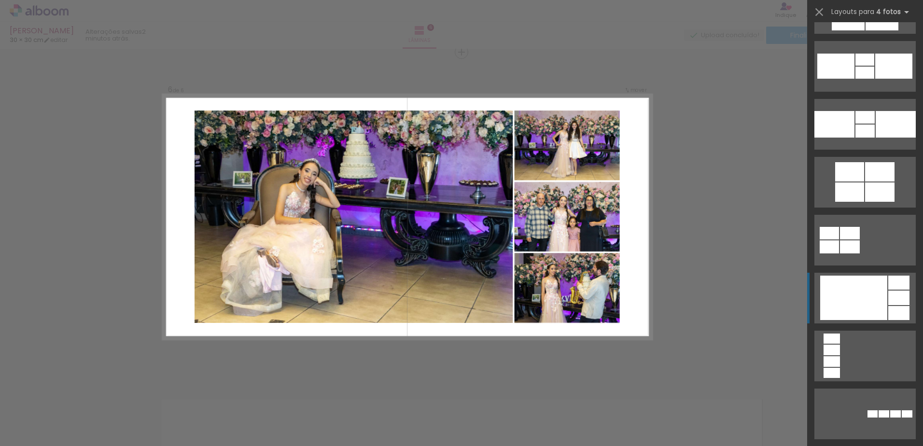
click at [840, 300] on div at bounding box center [853, 298] width 67 height 44
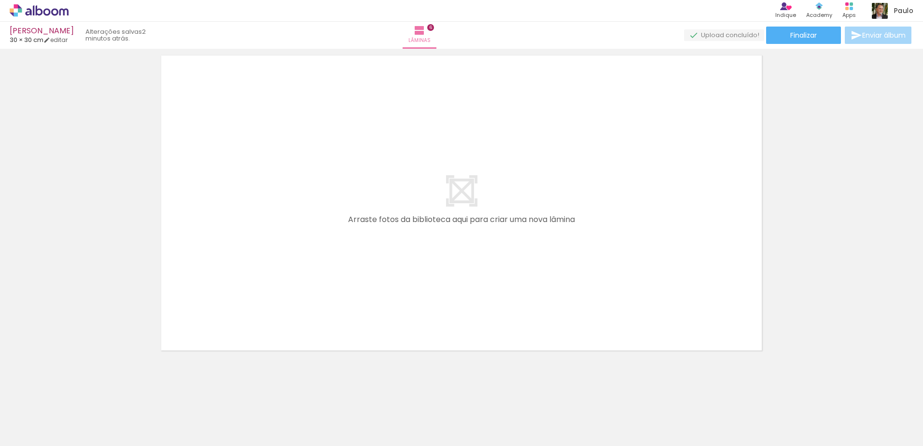
scroll to position [2001, 0]
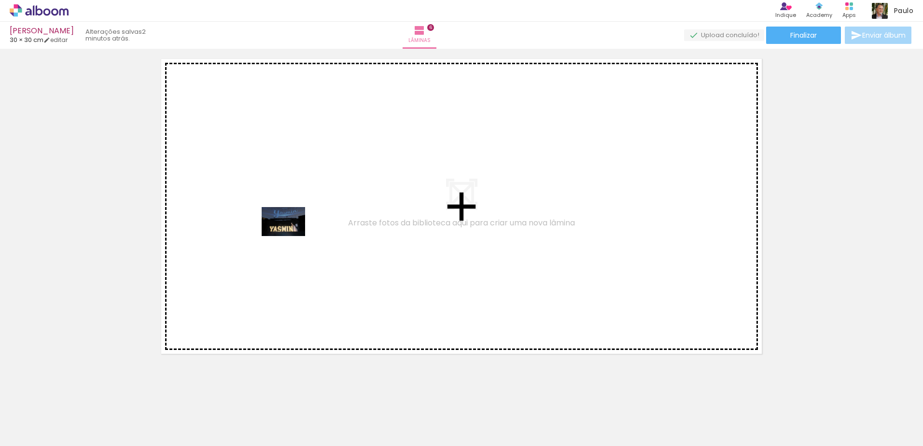
drag, startPoint x: 720, startPoint y: 418, endPoint x: 291, endPoint y: 236, distance: 466.7
click at [291, 236] on quentale-workspace at bounding box center [461, 223] width 923 height 446
